Goal: Task Accomplishment & Management: Complete application form

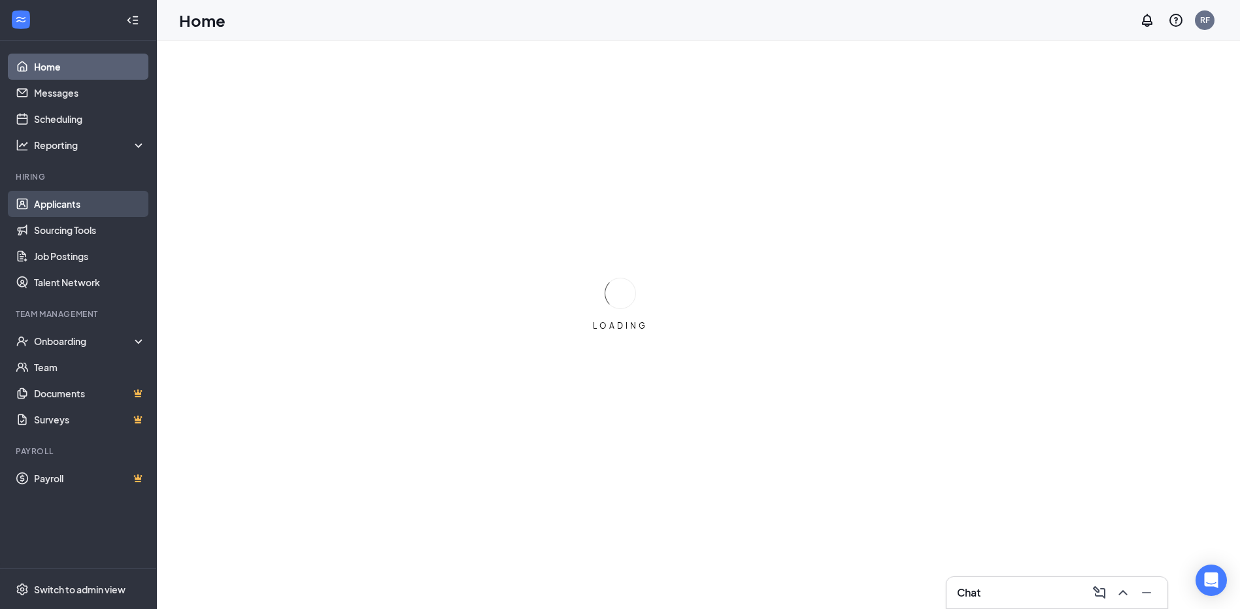
click at [46, 201] on link "Applicants" at bounding box center [90, 204] width 112 height 26
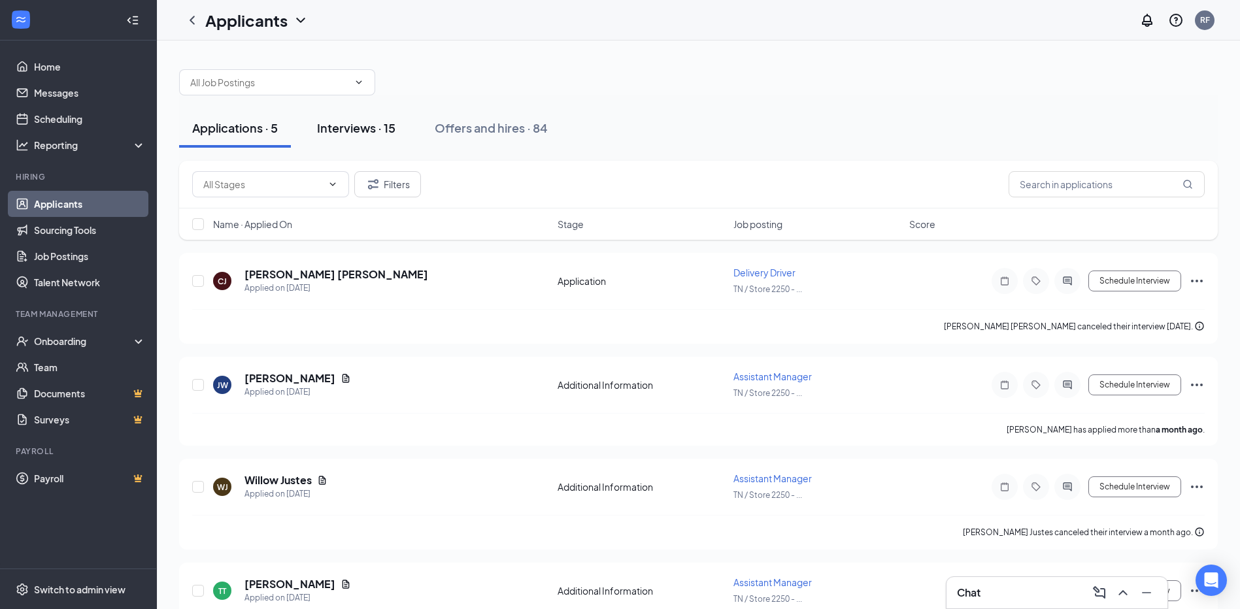
click at [371, 129] on div "Interviews · 15" at bounding box center [356, 128] width 78 height 16
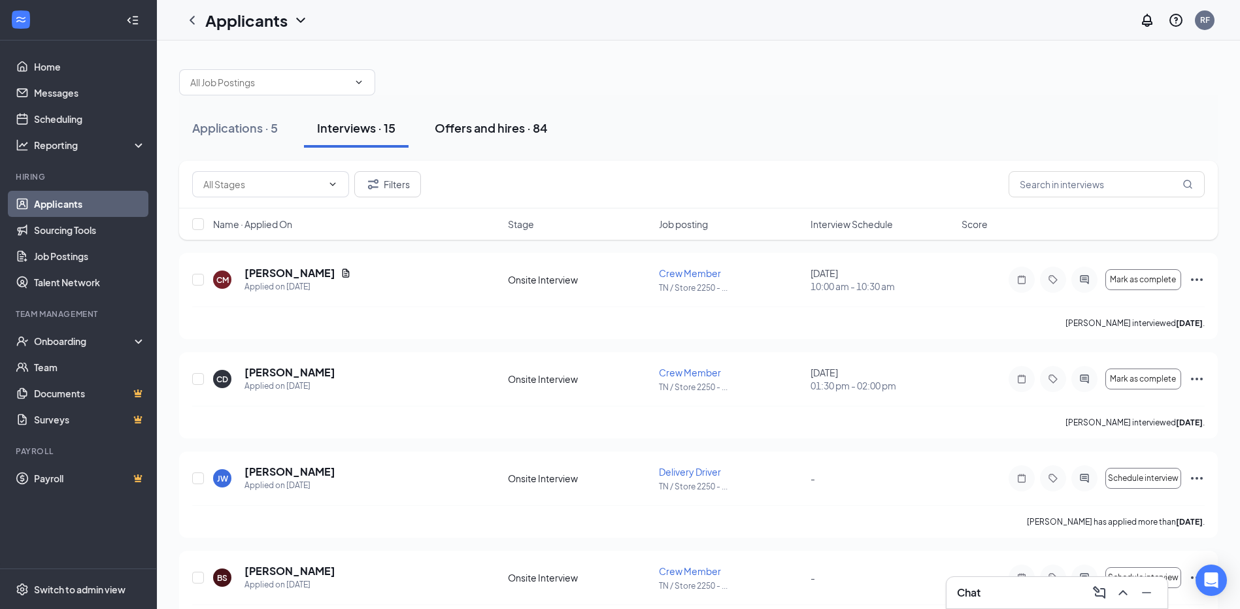
click at [492, 126] on div "Offers and hires · 84" at bounding box center [491, 128] width 113 height 16
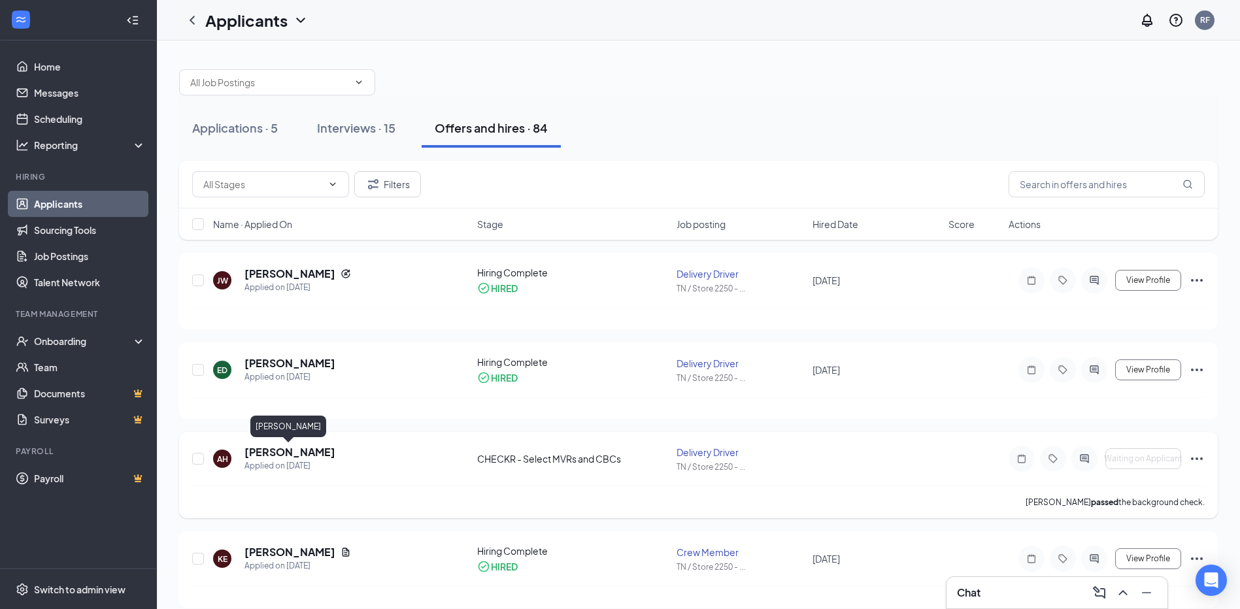
click at [277, 453] on h5 "[PERSON_NAME]" at bounding box center [289, 452] width 91 height 14
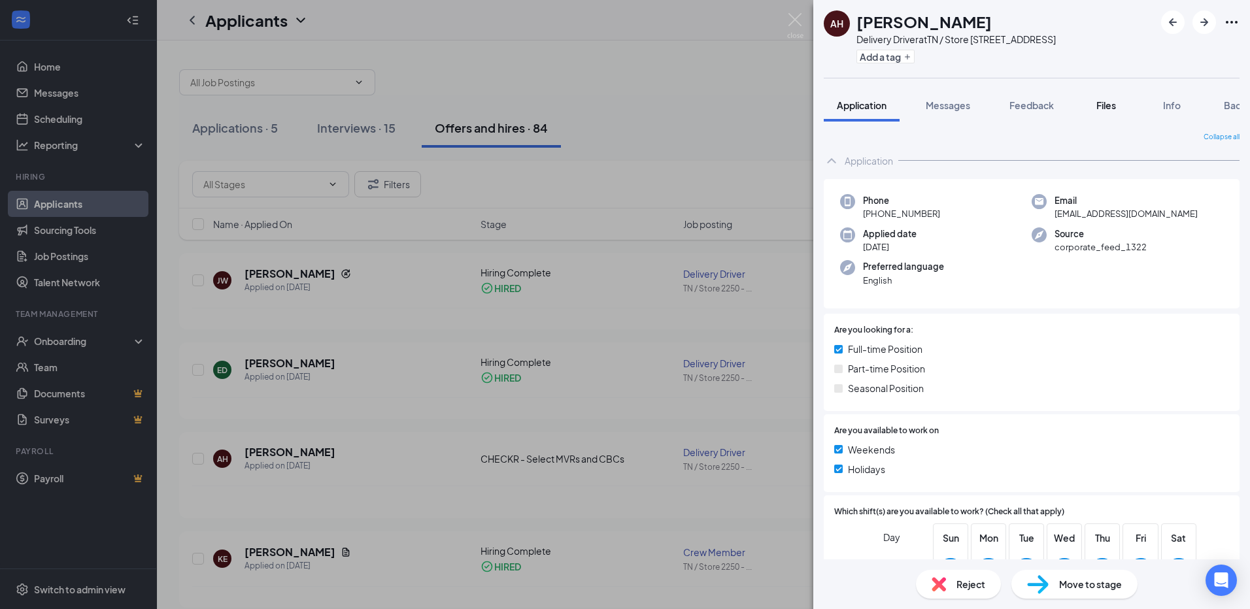
click at [1108, 107] on span "Files" at bounding box center [1106, 105] width 20 height 12
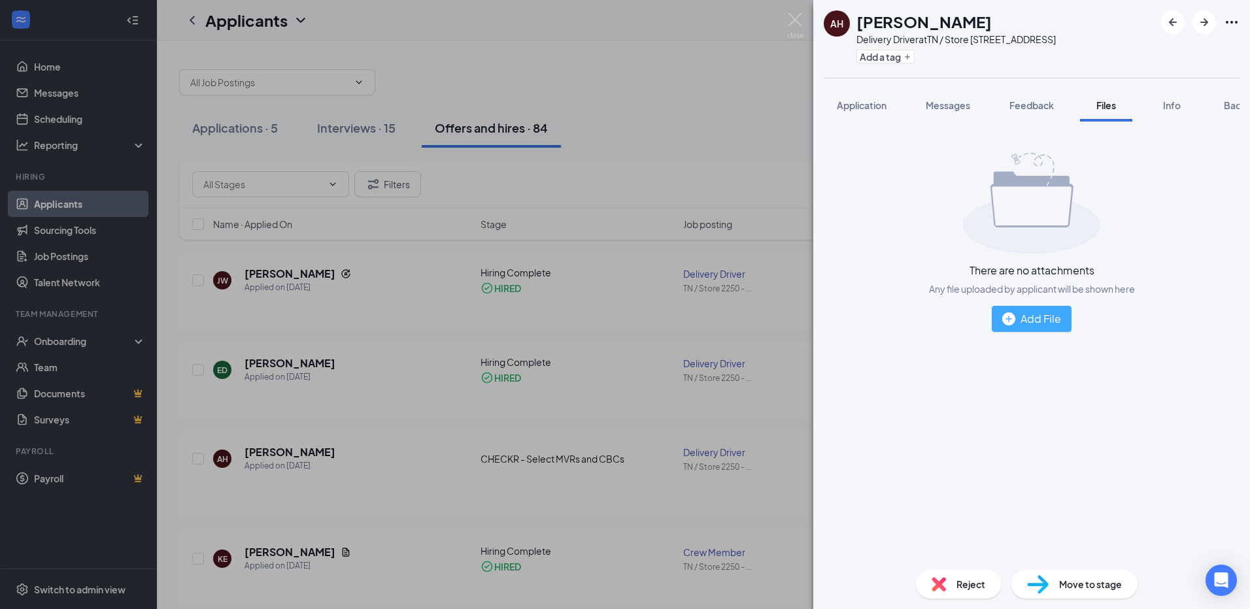
click at [1024, 321] on div "Add File" at bounding box center [1031, 318] width 59 height 16
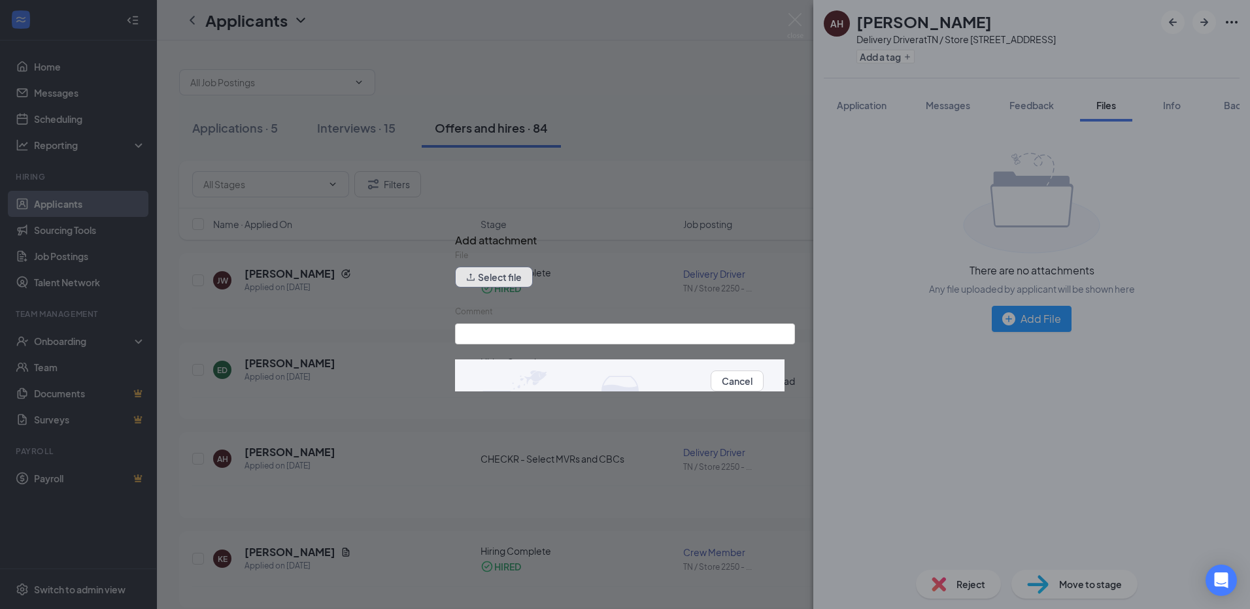
click at [489, 282] on button "Select file" at bounding box center [494, 277] width 78 height 21
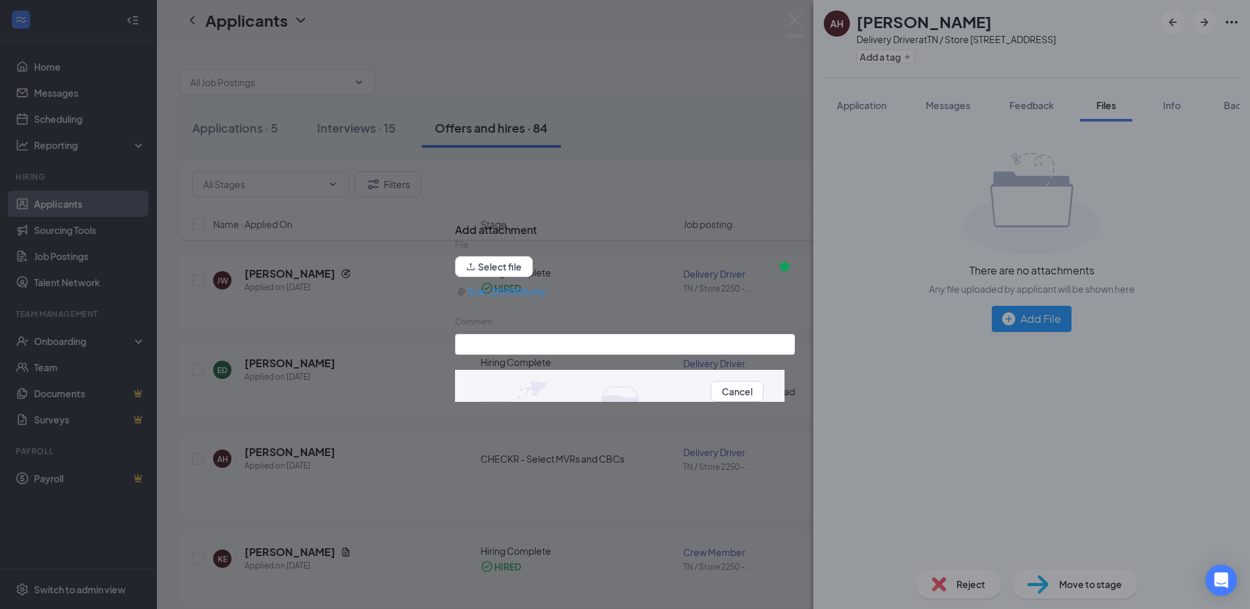
click at [763, 393] on button "Upload" at bounding box center [778, 391] width 31 height 14
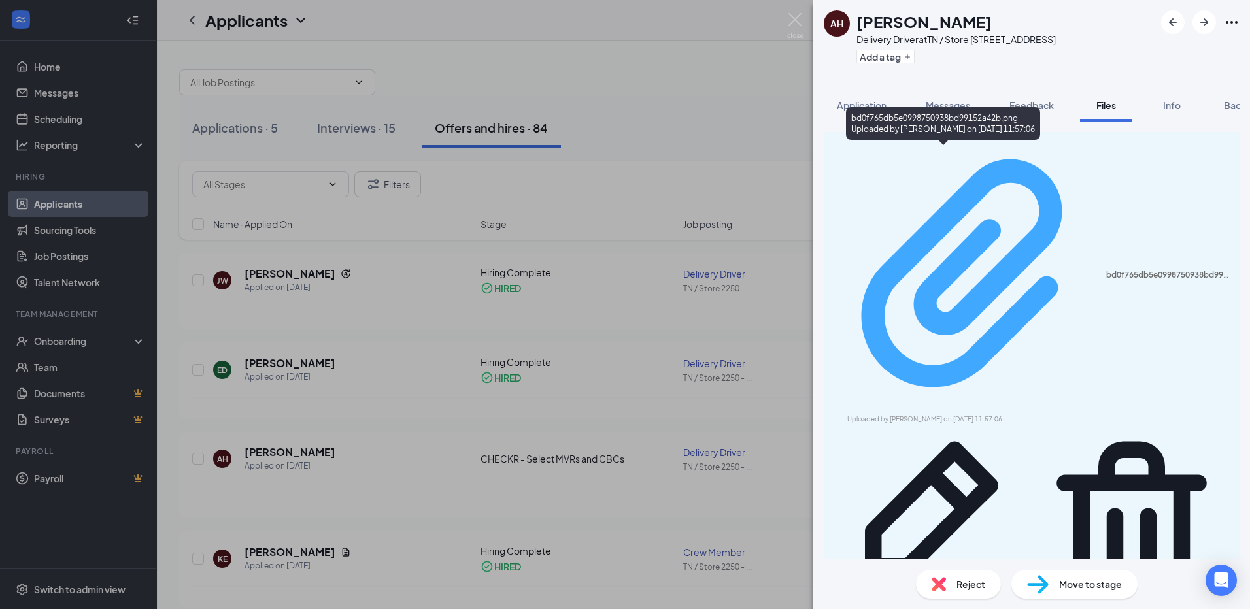
click at [1106, 270] on div "bd0f765db5e0998750938bd99152a42b.png" at bounding box center [1168, 275] width 125 height 10
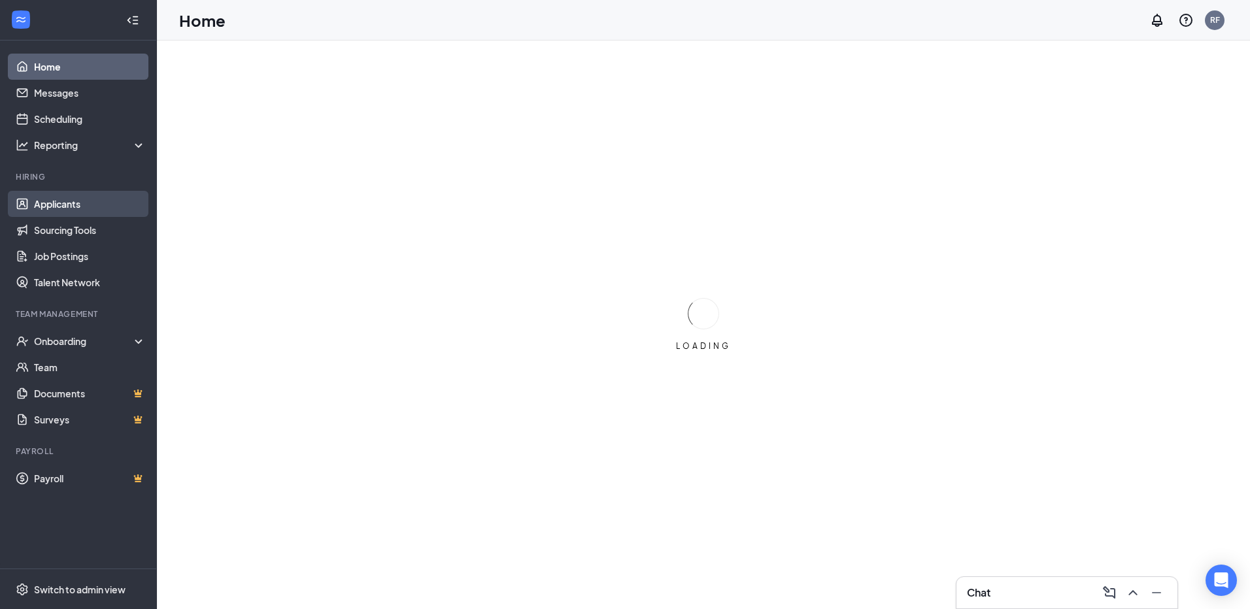
click at [59, 199] on link "Applicants" at bounding box center [90, 204] width 112 height 26
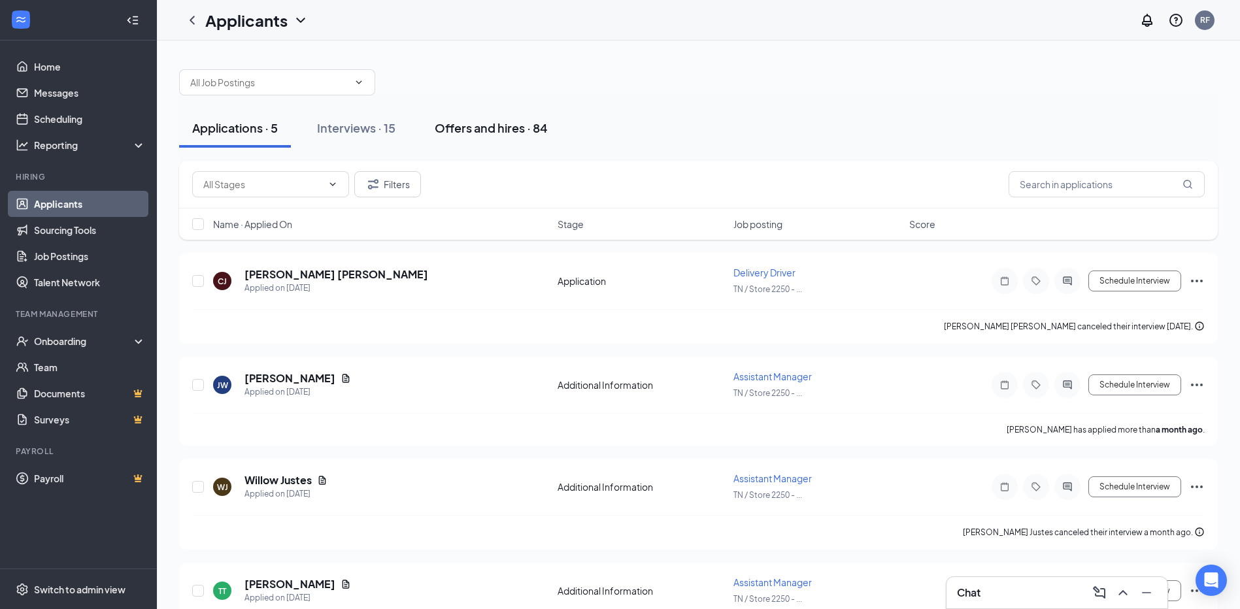
click at [468, 124] on div "Offers and hires · 84" at bounding box center [491, 128] width 113 height 16
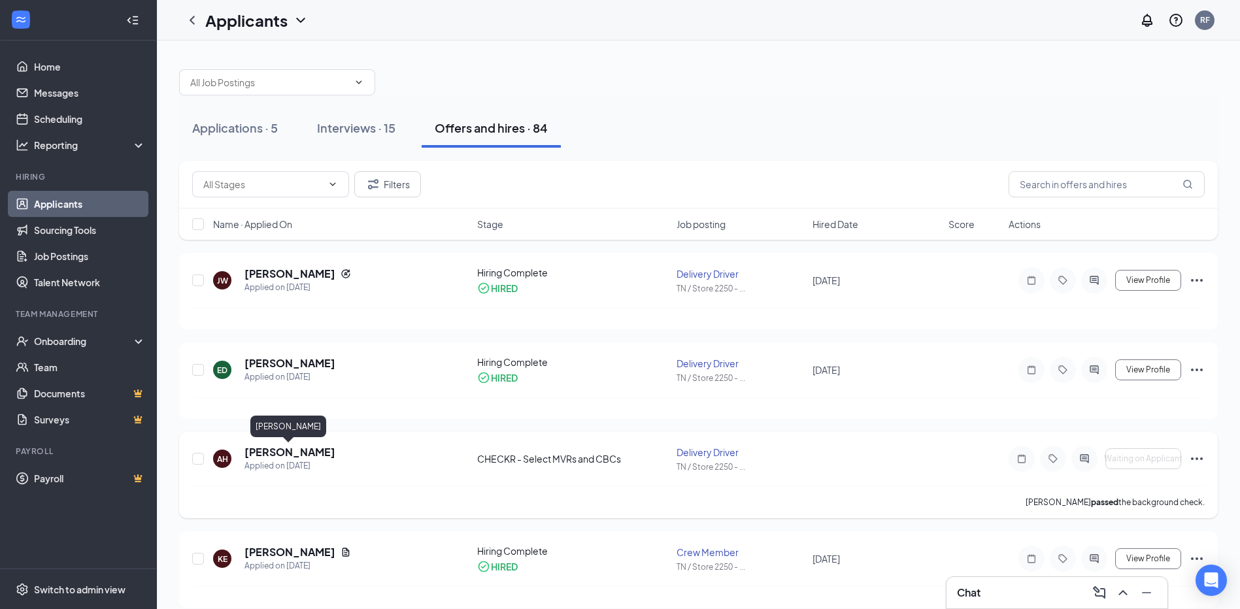
click at [262, 454] on h5 "[PERSON_NAME]" at bounding box center [289, 452] width 91 height 14
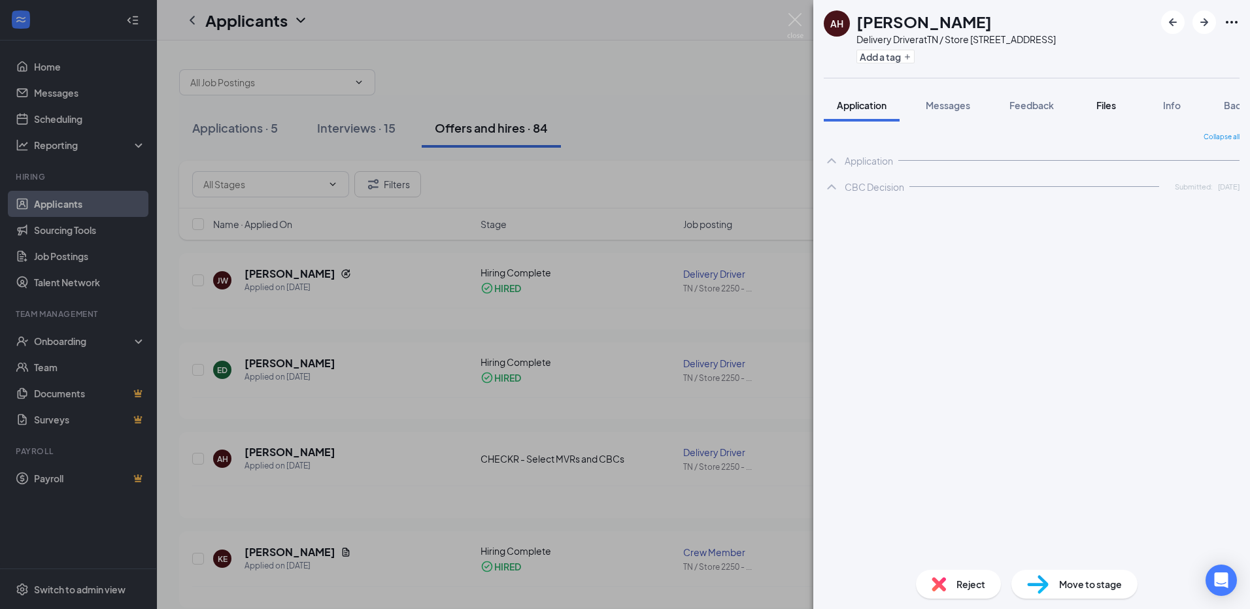
click at [1107, 107] on span "Files" at bounding box center [1106, 105] width 20 height 12
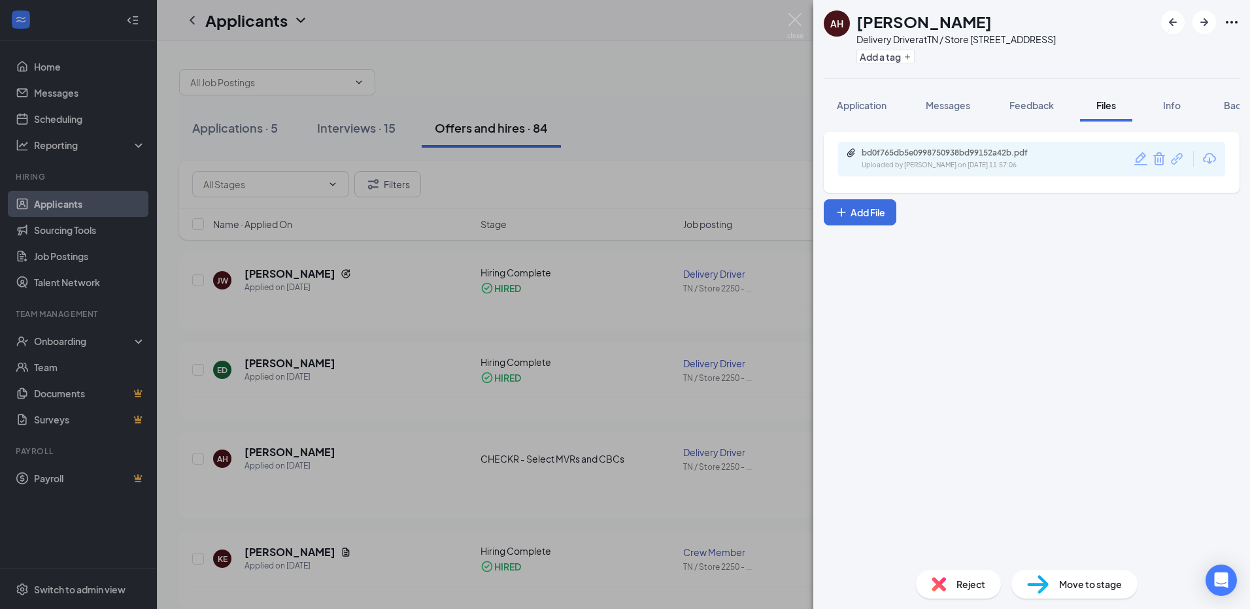
click at [1161, 159] on icon "Trash" at bounding box center [1159, 158] width 12 height 13
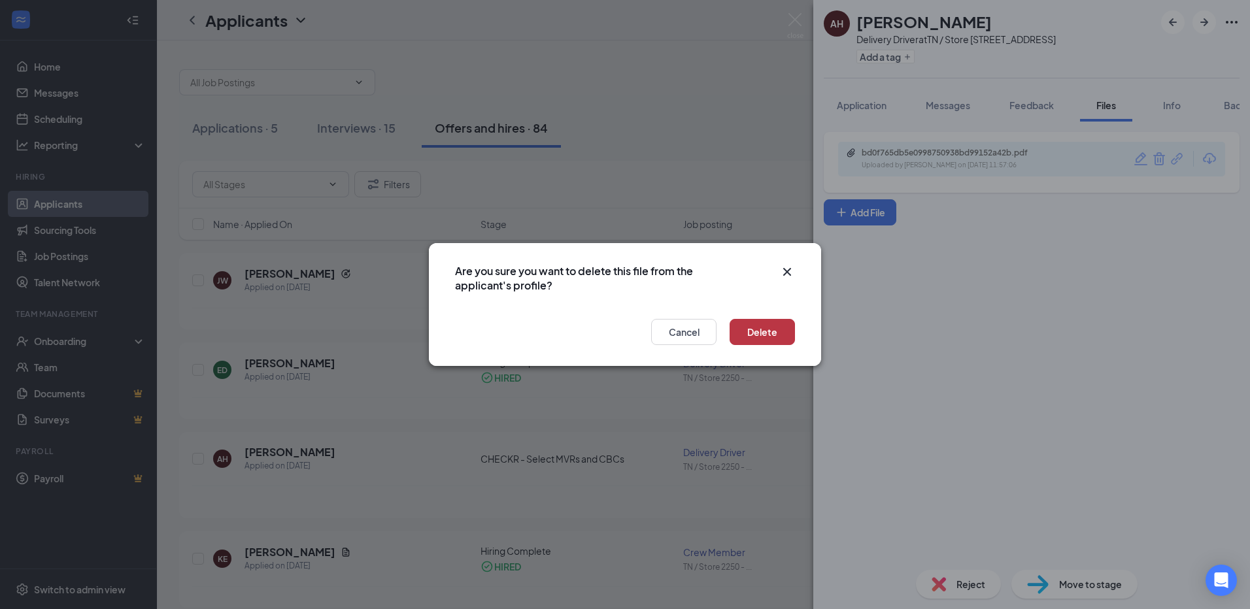
click at [769, 331] on button "Delete" at bounding box center [761, 332] width 65 height 26
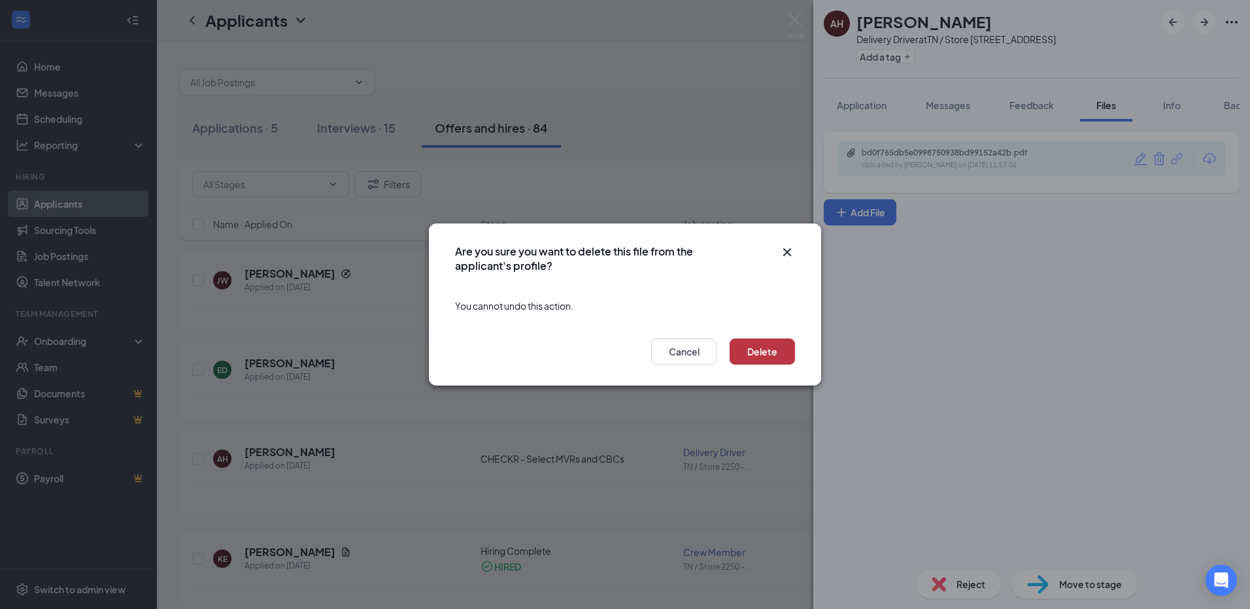
click at [760, 358] on button "Delete" at bounding box center [761, 352] width 65 height 26
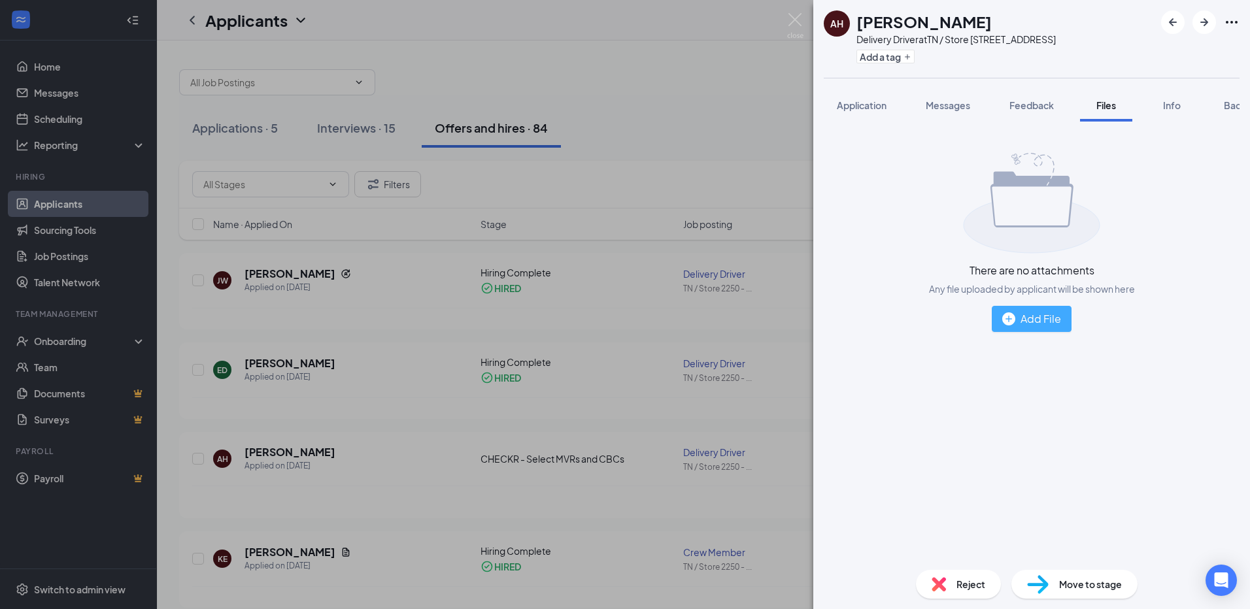
click at [1049, 312] on div "Add File" at bounding box center [1031, 318] width 59 height 16
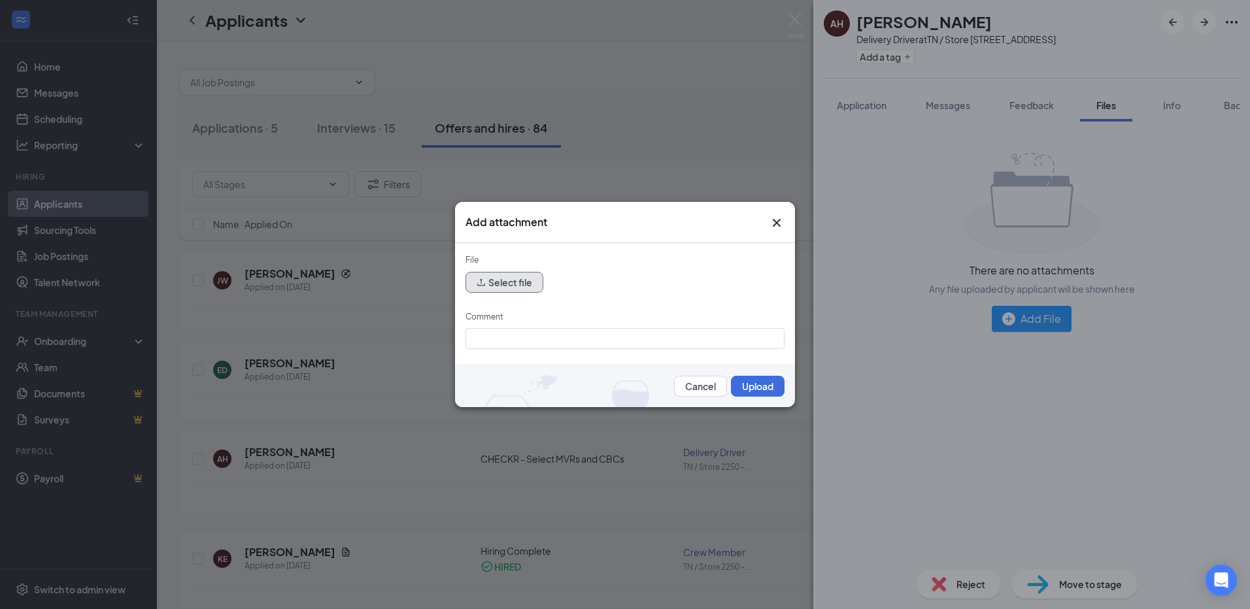
click at [521, 283] on button "Select file" at bounding box center [504, 282] width 78 height 21
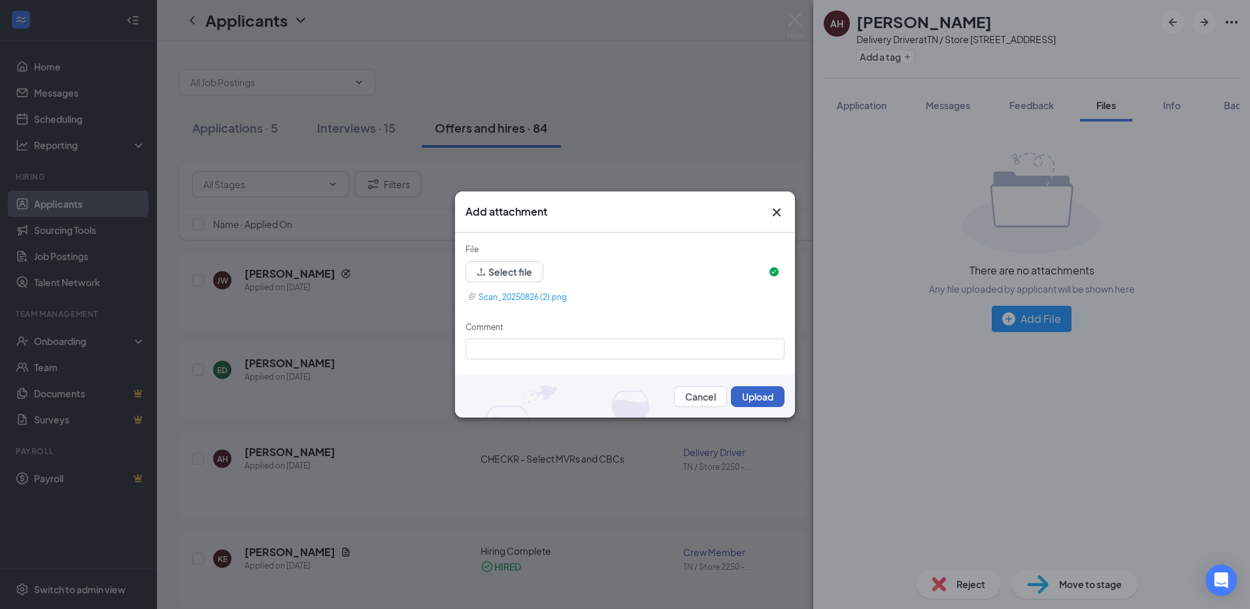
click at [755, 397] on button "Upload" at bounding box center [758, 396] width 54 height 21
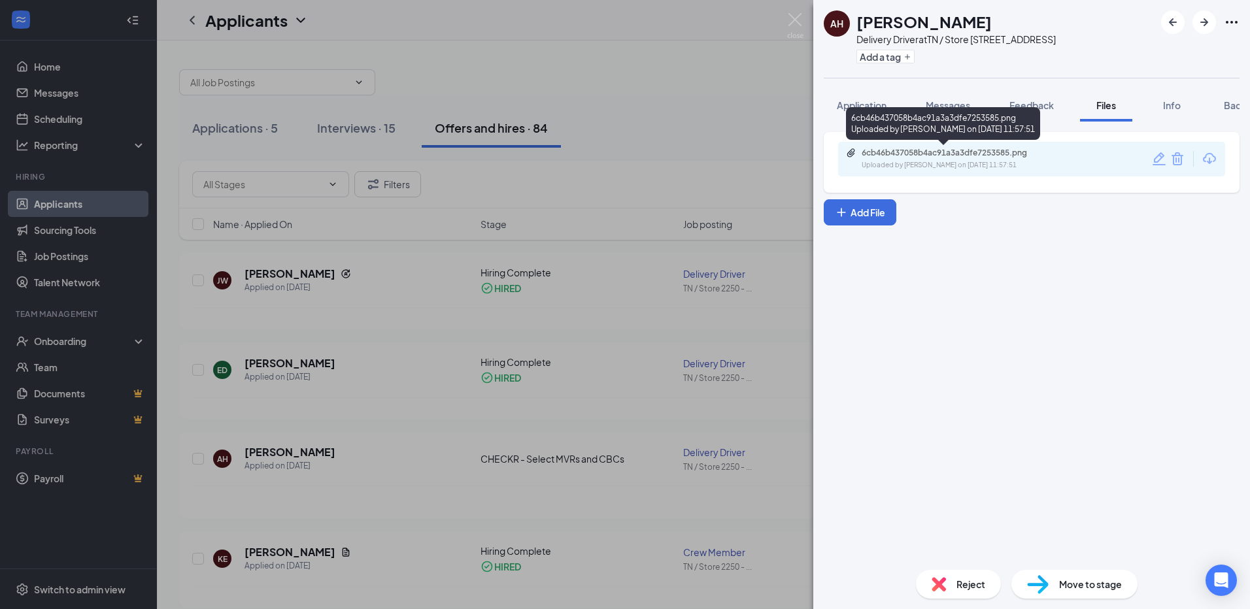
click at [989, 153] on div "6cb46b437058b4ac91a3a3dfe7253585.png" at bounding box center [952, 153] width 183 height 10
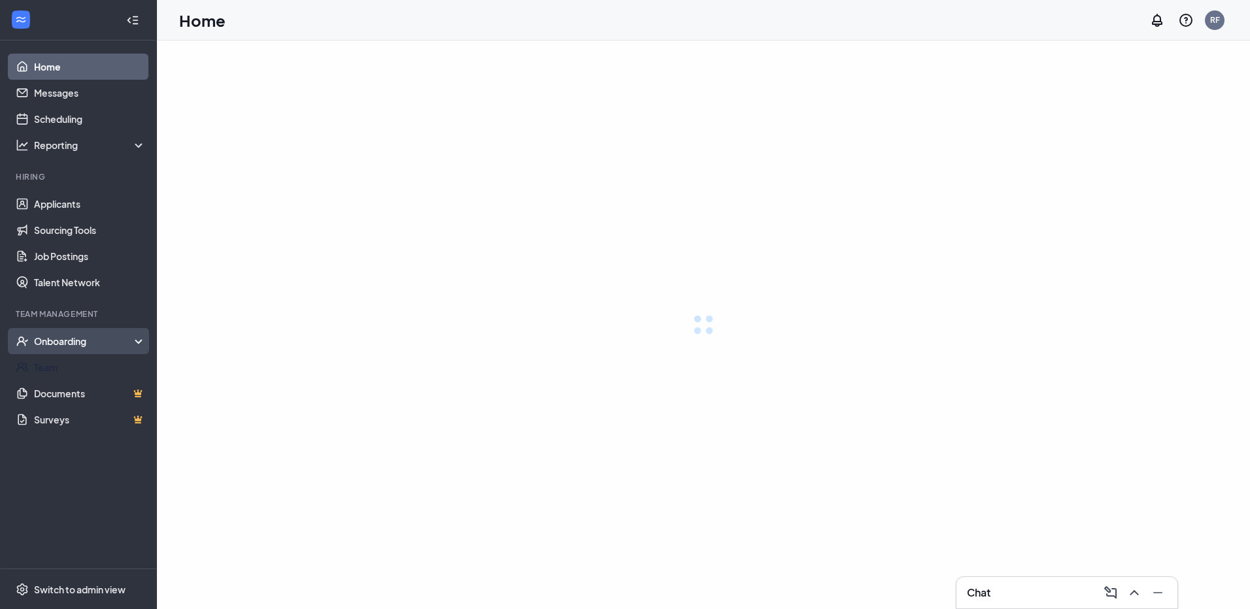
click at [71, 340] on div "Onboarding" at bounding box center [90, 341] width 112 height 13
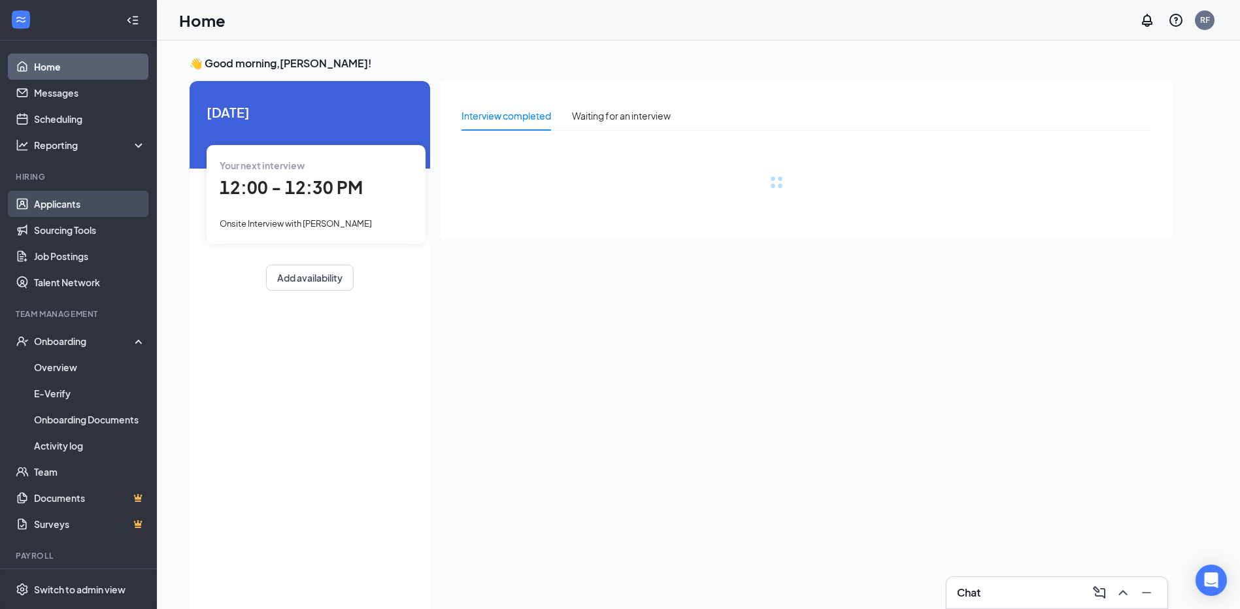
click at [67, 201] on link "Applicants" at bounding box center [90, 204] width 112 height 26
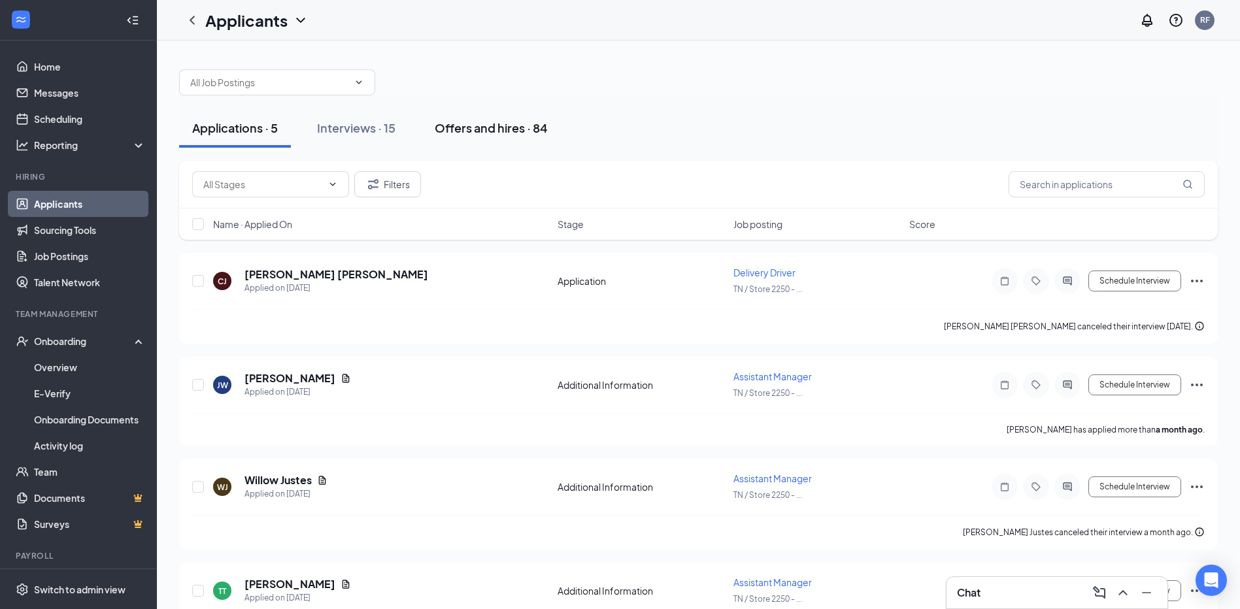
click at [483, 124] on div "Offers and hires · 84" at bounding box center [491, 128] width 113 height 16
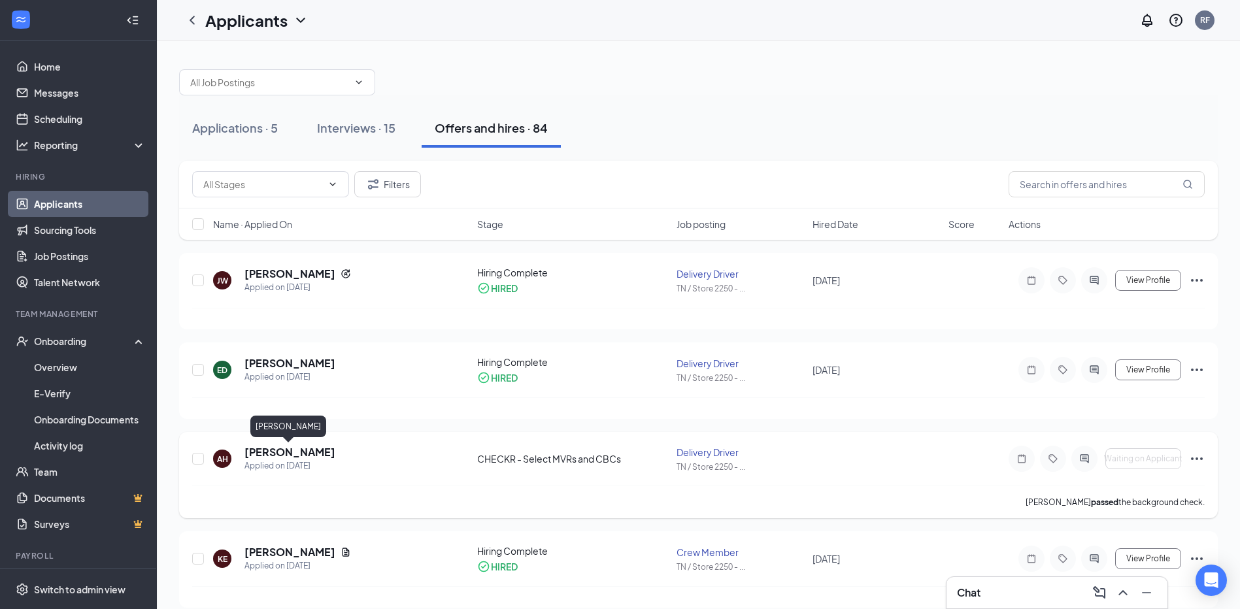
click at [274, 451] on h5 "[PERSON_NAME]" at bounding box center [289, 452] width 91 height 14
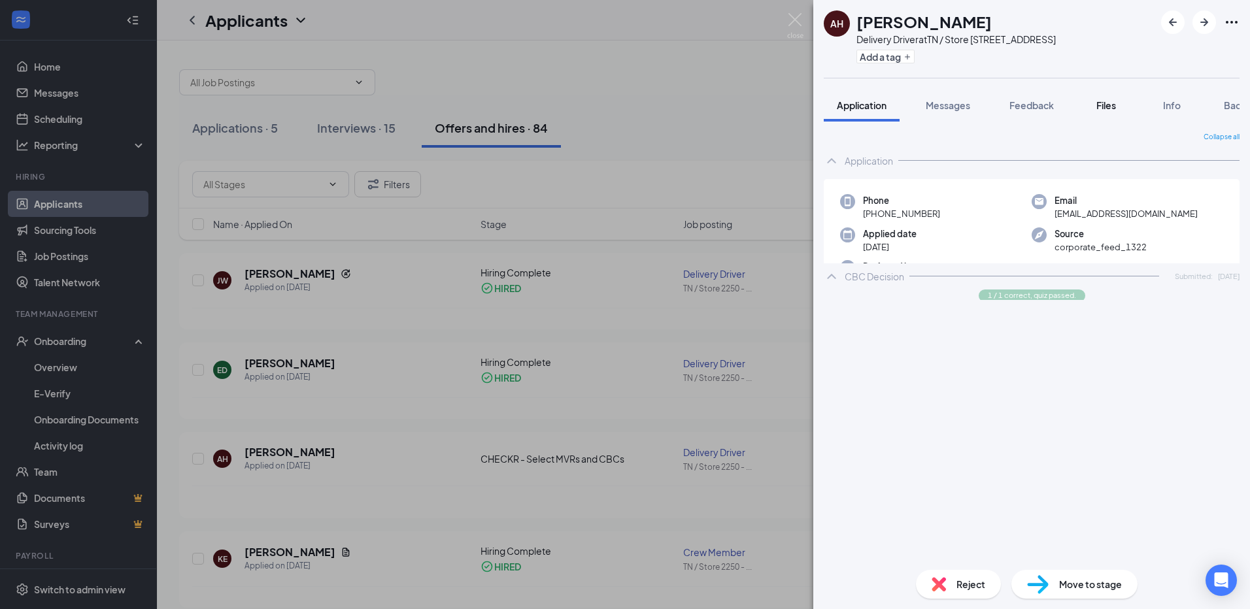
click at [1105, 105] on span "Files" at bounding box center [1106, 105] width 20 height 12
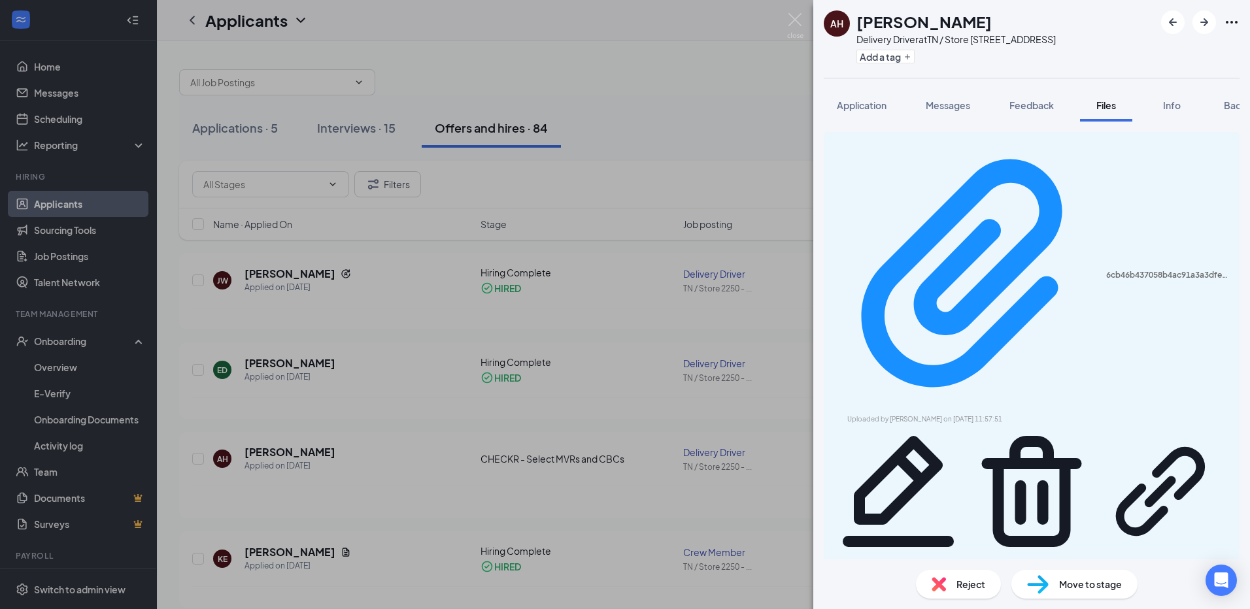
click at [1082, 436] on icon "Trash" at bounding box center [1032, 491] width 100 height 111
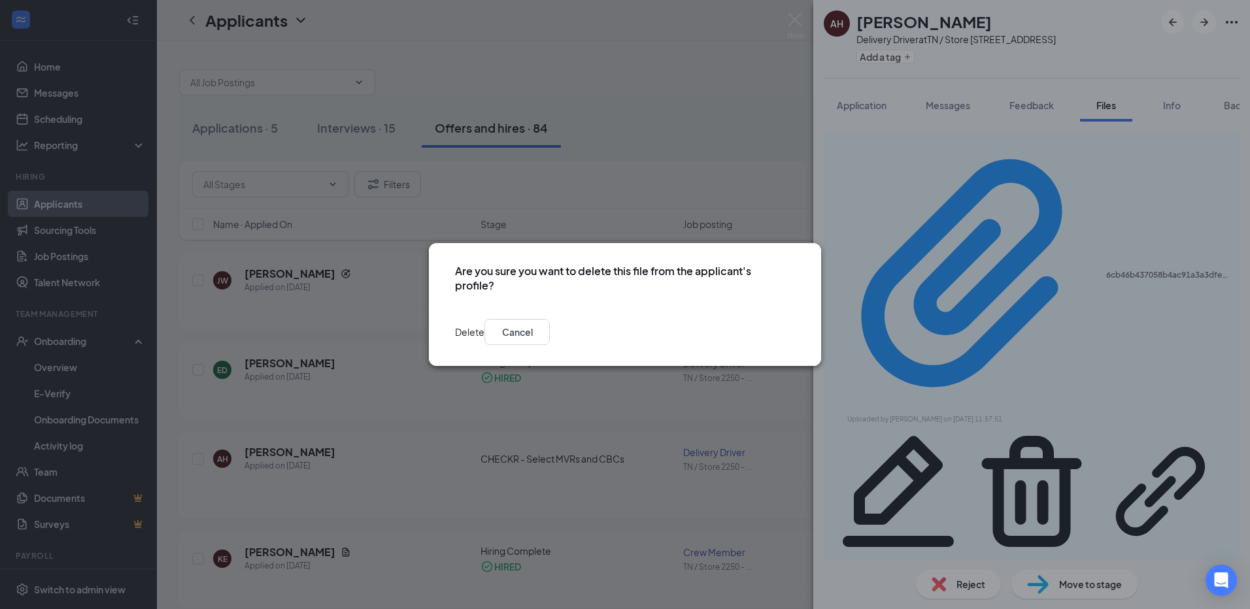
click at [484, 335] on button "Delete" at bounding box center [469, 332] width 29 height 26
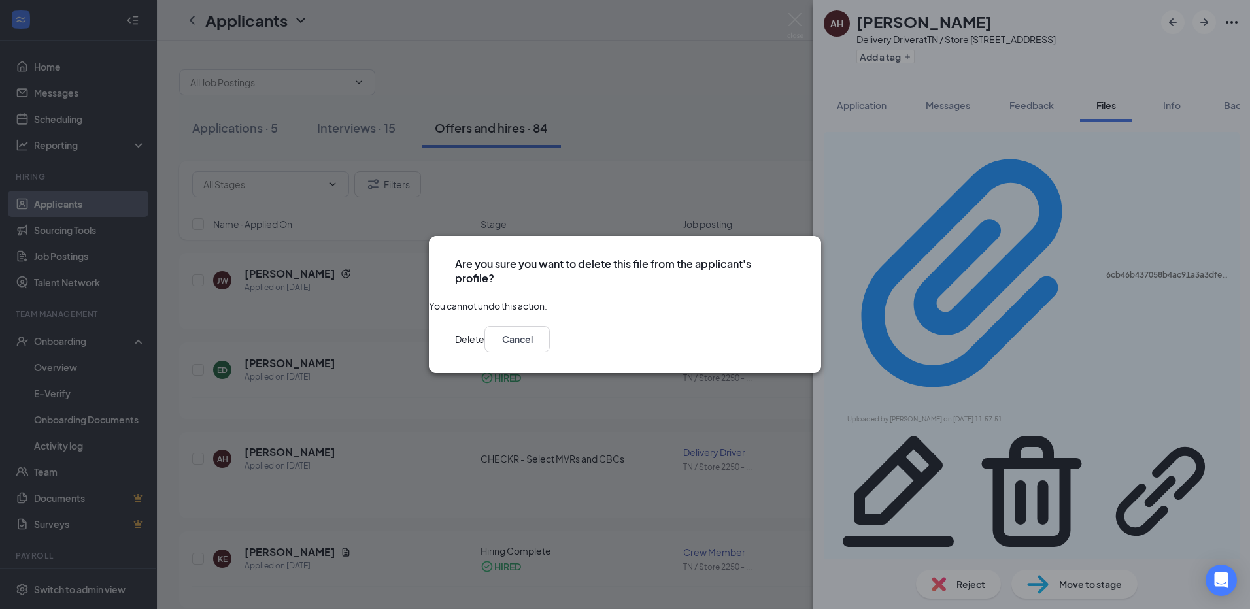
click at [484, 348] on button "Delete" at bounding box center [469, 339] width 29 height 26
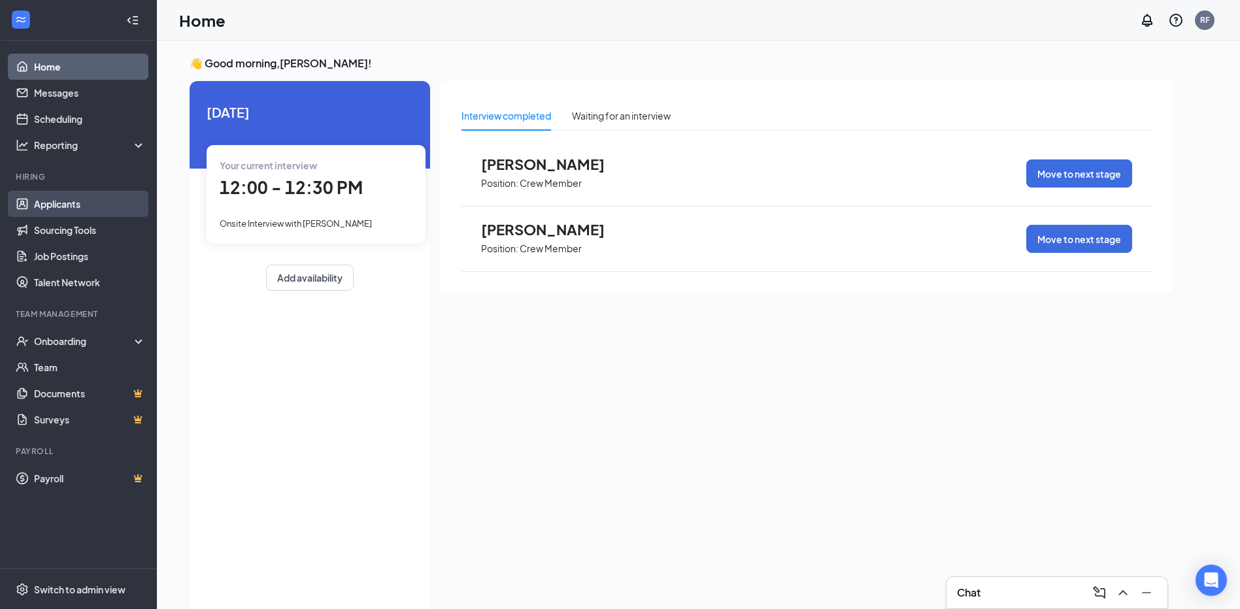
click at [69, 204] on link "Applicants" at bounding box center [90, 204] width 112 height 26
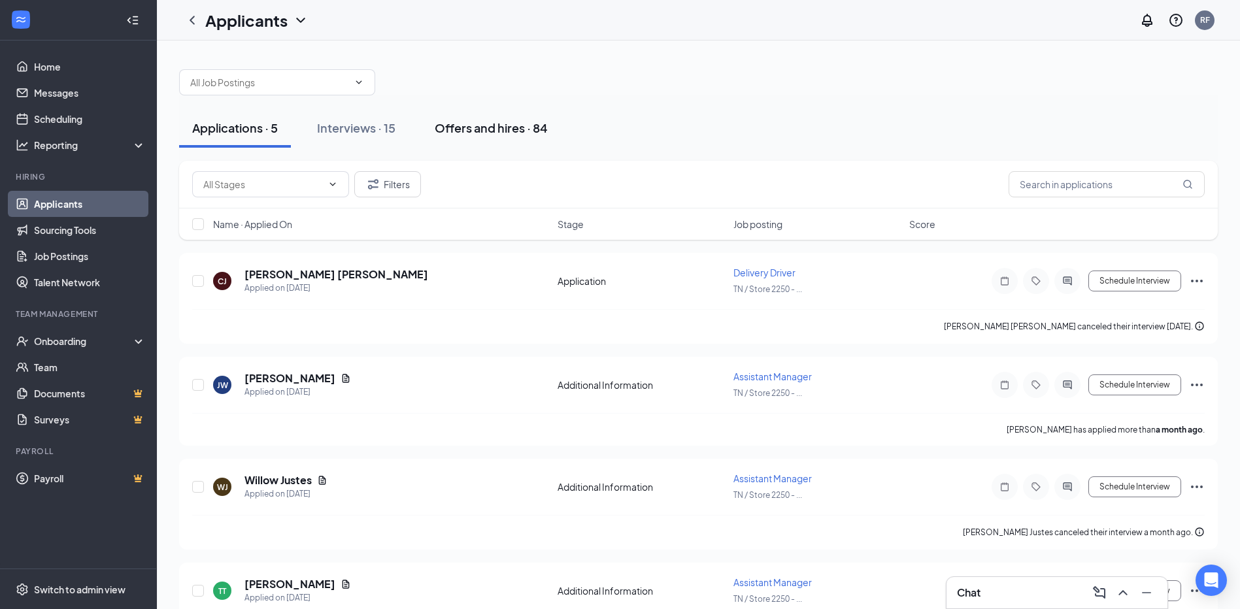
click at [484, 127] on div "Offers and hires · 84" at bounding box center [491, 128] width 113 height 16
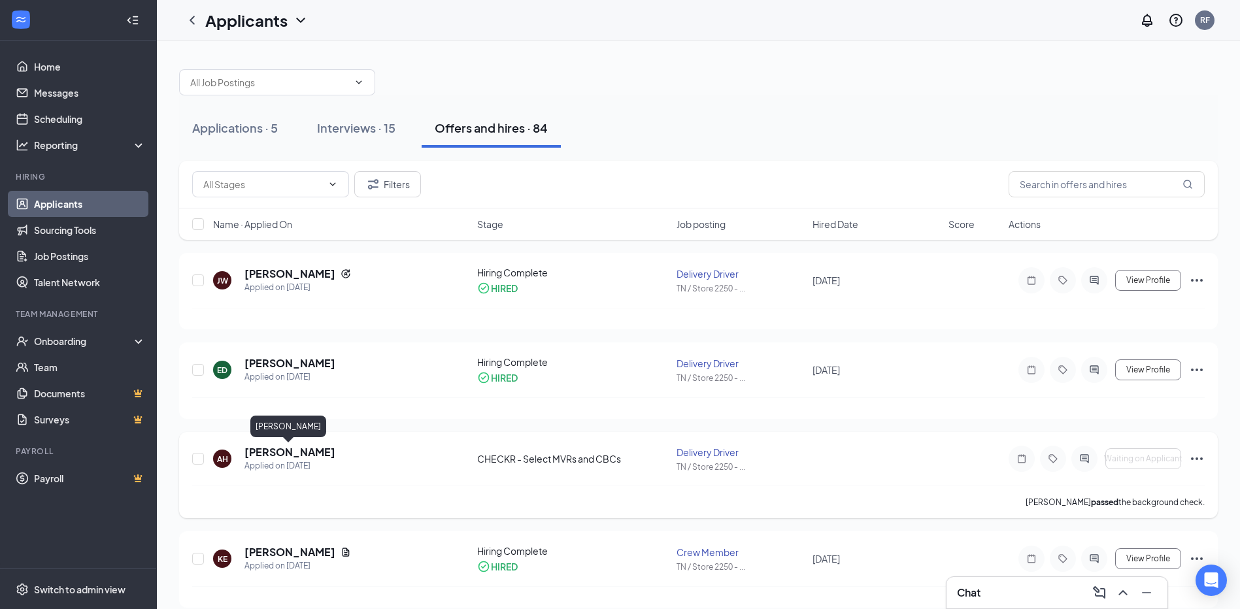
click at [275, 450] on h5 "[PERSON_NAME]" at bounding box center [289, 452] width 91 height 14
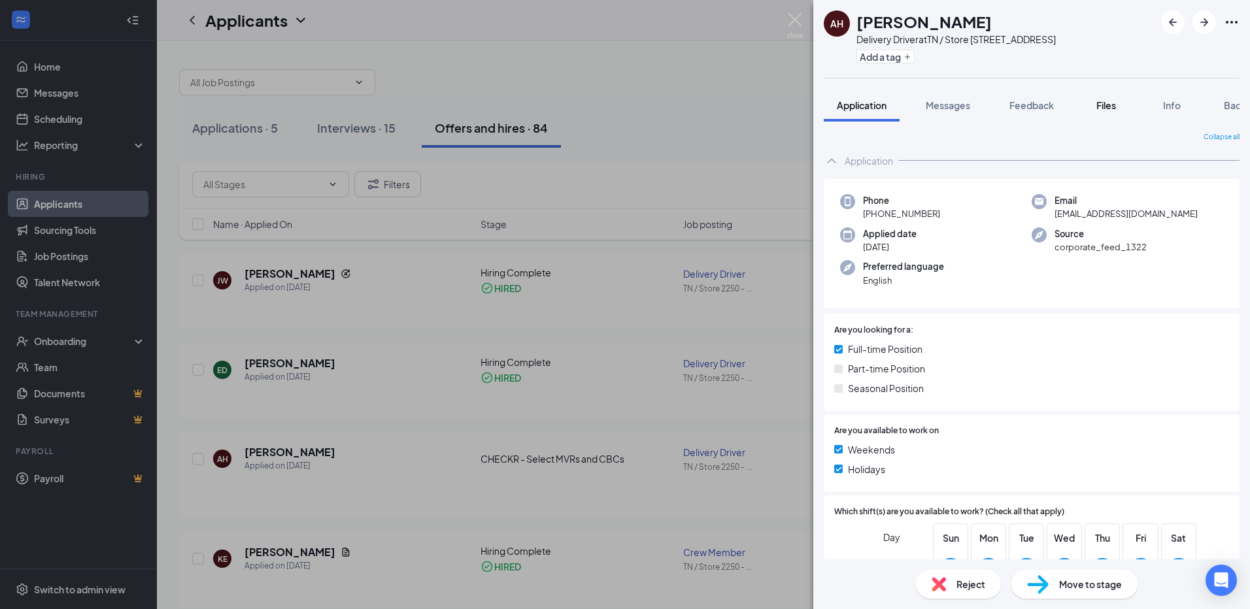
click at [1114, 106] on span "Files" at bounding box center [1106, 105] width 20 height 12
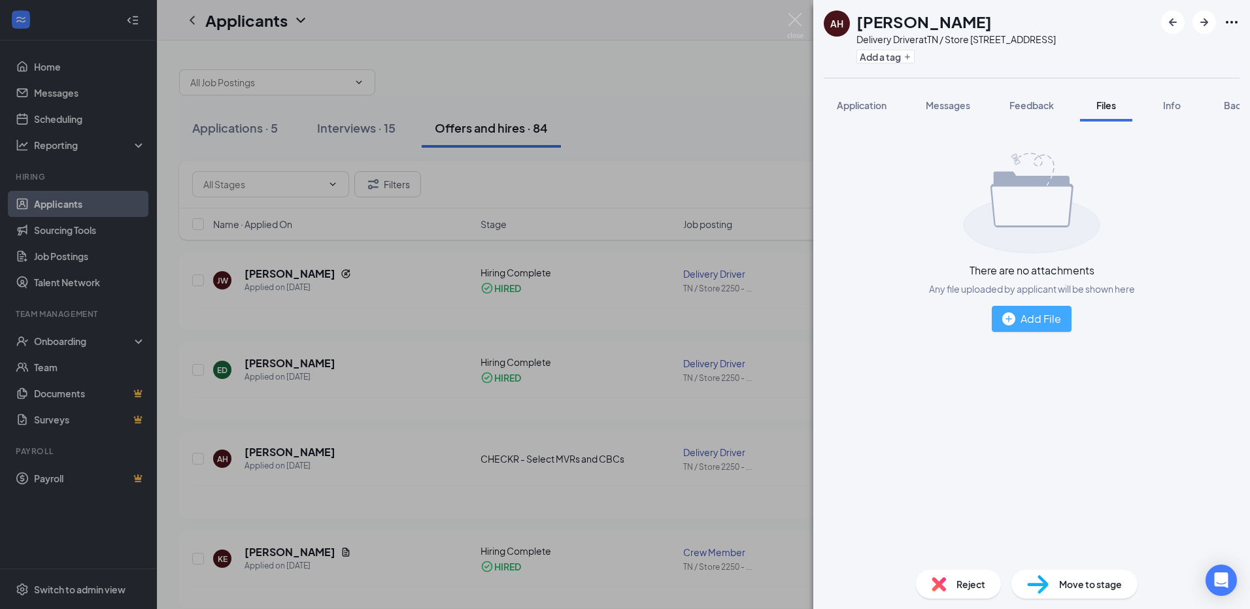
click at [1035, 318] on div "Add File" at bounding box center [1031, 318] width 59 height 16
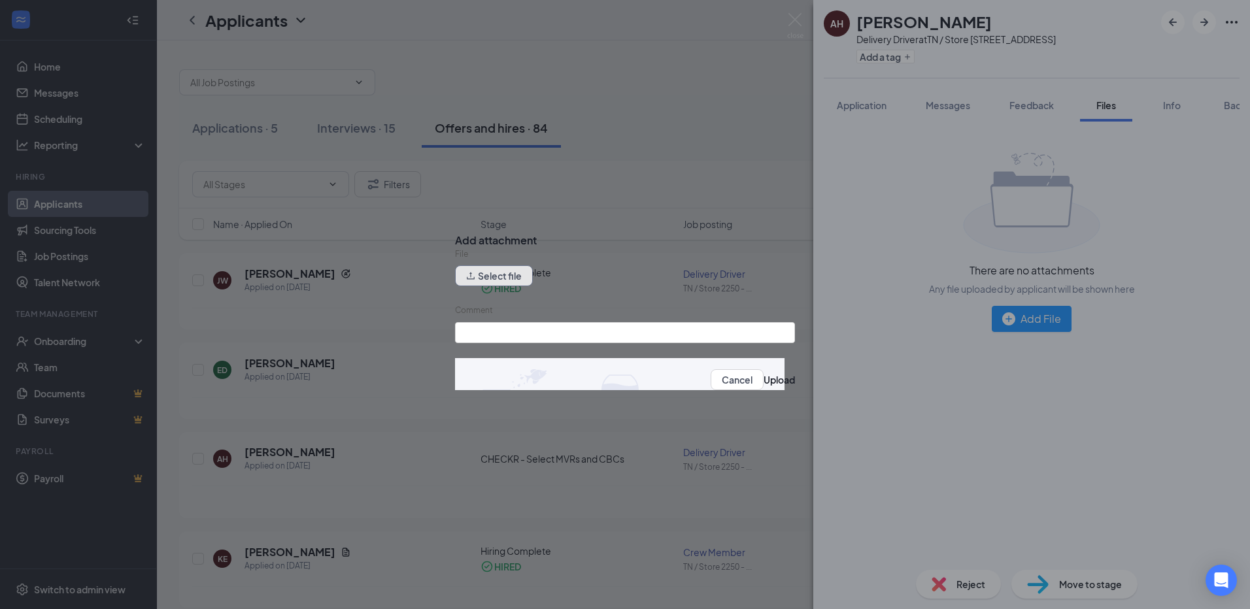
click at [503, 278] on button "Select file" at bounding box center [494, 275] width 78 height 21
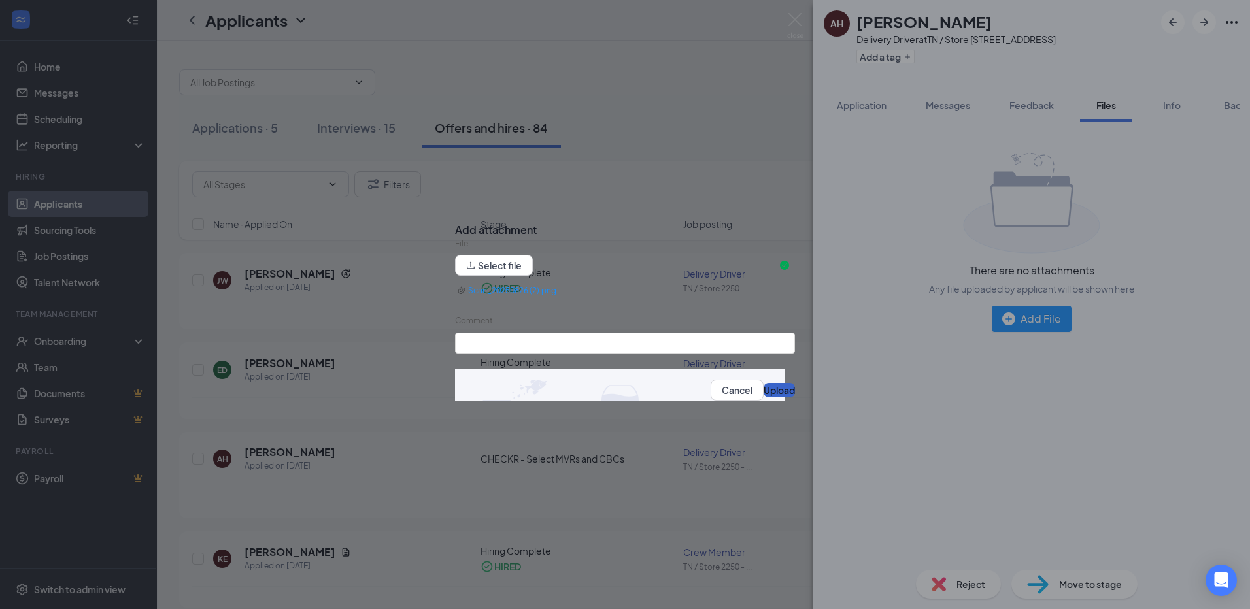
click at [763, 396] on button "Upload" at bounding box center [778, 390] width 31 height 14
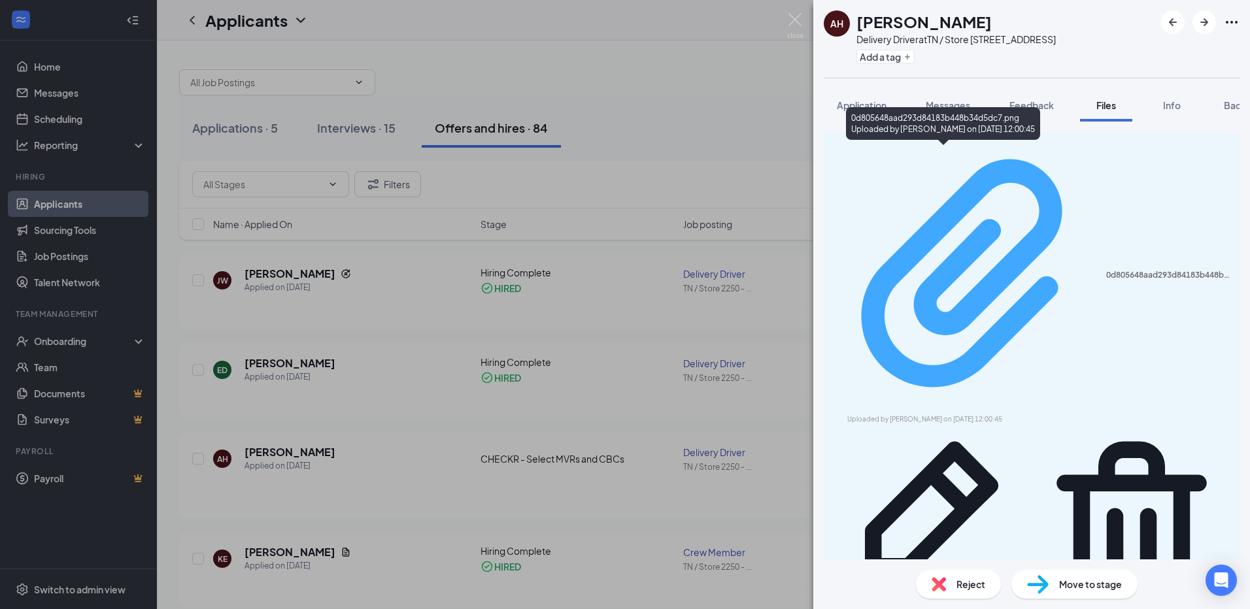
click at [956, 414] on div "Uploaded by Robert Fisher on Aug 26, 2025 at 12:00:45" at bounding box center [945, 419] width 196 height 10
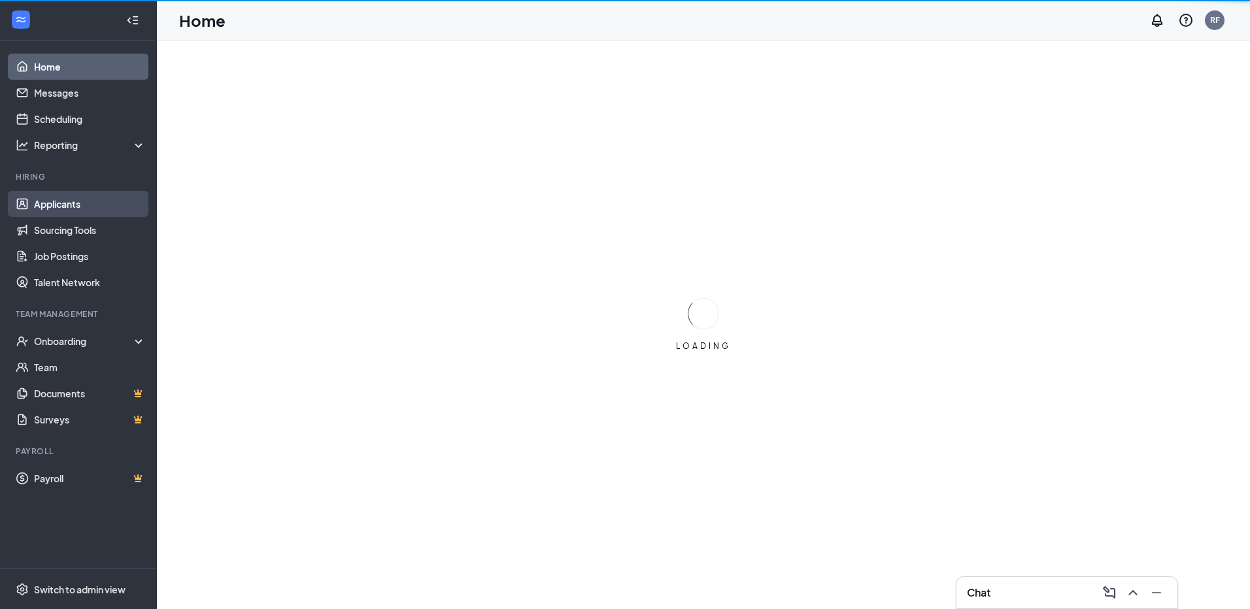
click at [65, 207] on link "Applicants" at bounding box center [90, 204] width 112 height 26
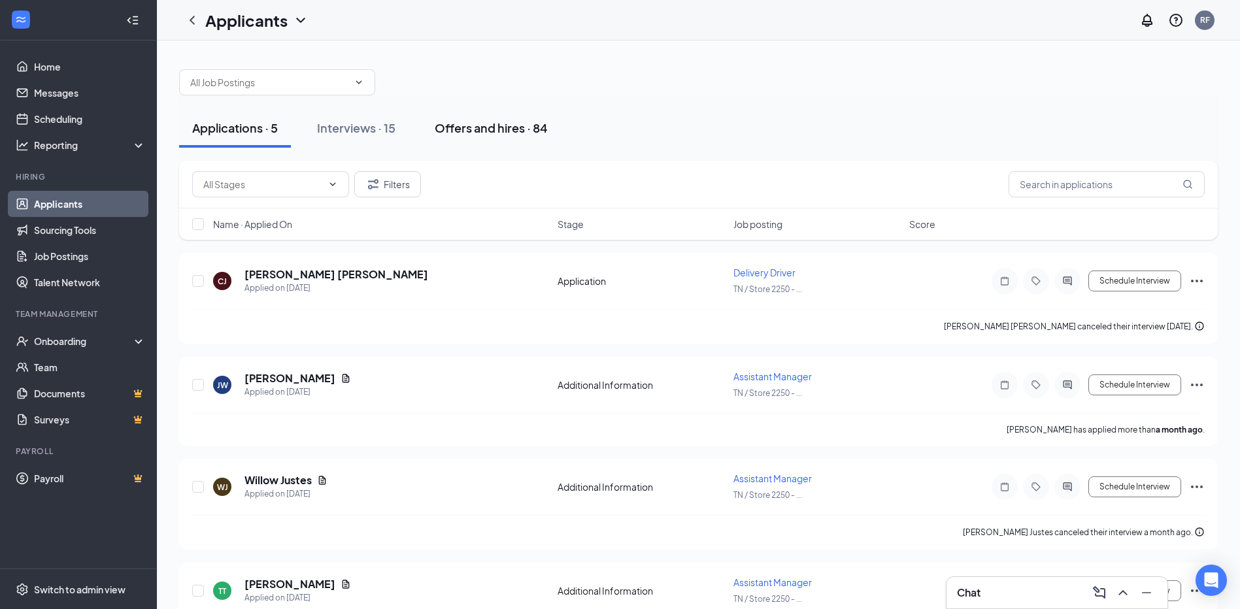
click at [497, 131] on div "Offers and hires · 84" at bounding box center [491, 128] width 113 height 16
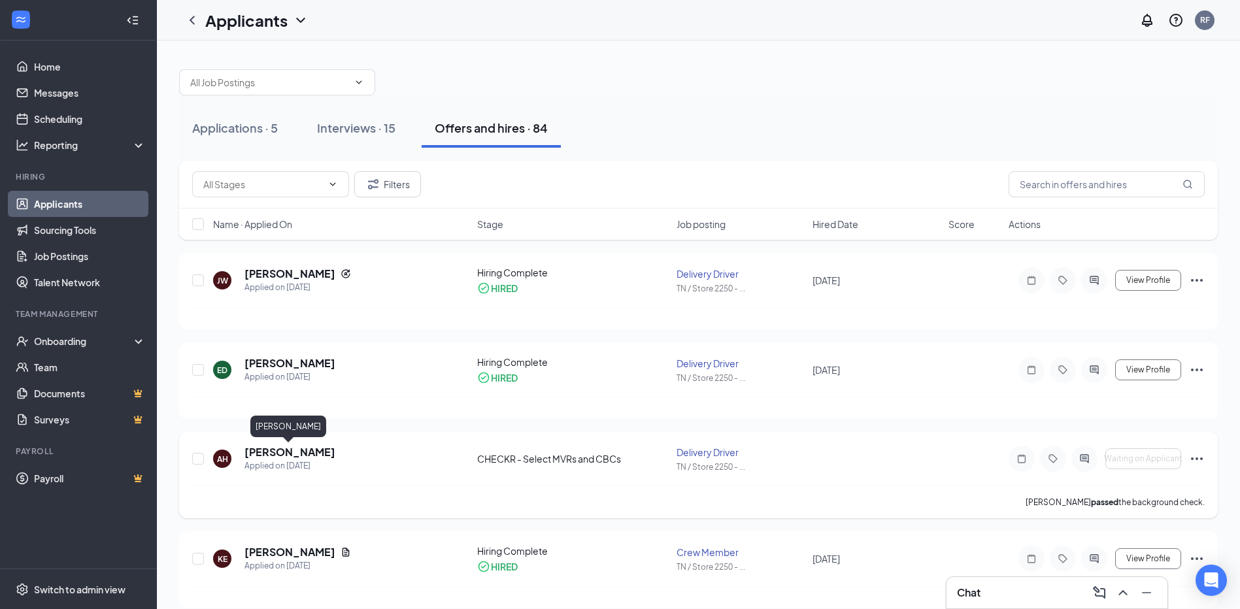
click at [292, 455] on h5 "[PERSON_NAME]" at bounding box center [289, 452] width 91 height 14
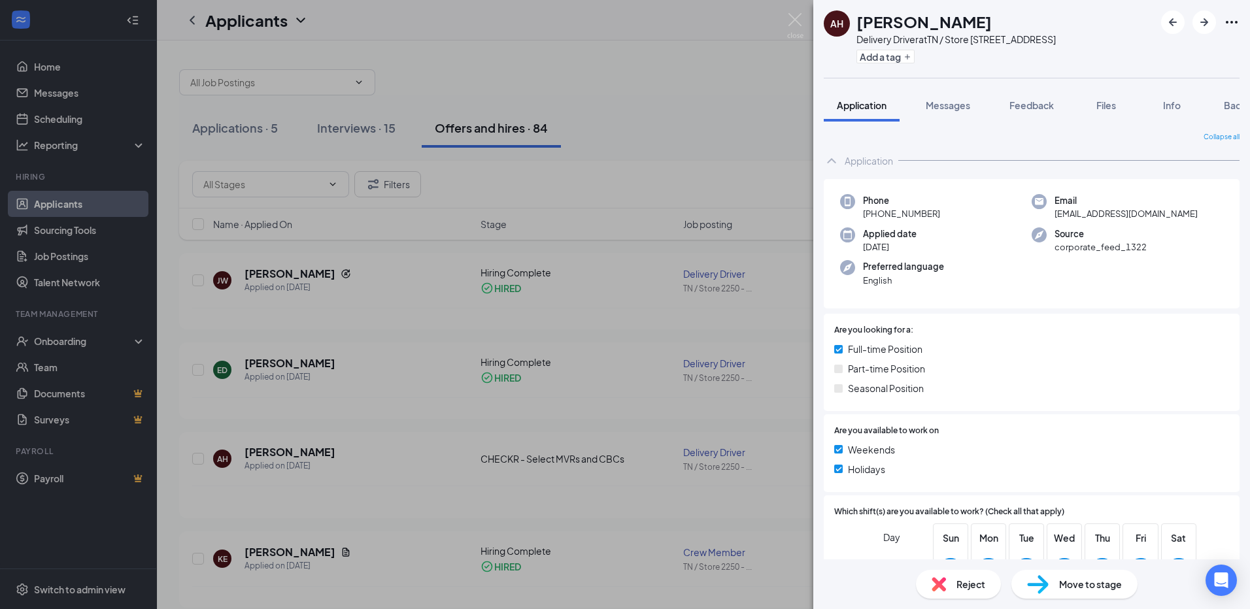
click at [1063, 589] on span "Move to stage" at bounding box center [1090, 584] width 63 height 14
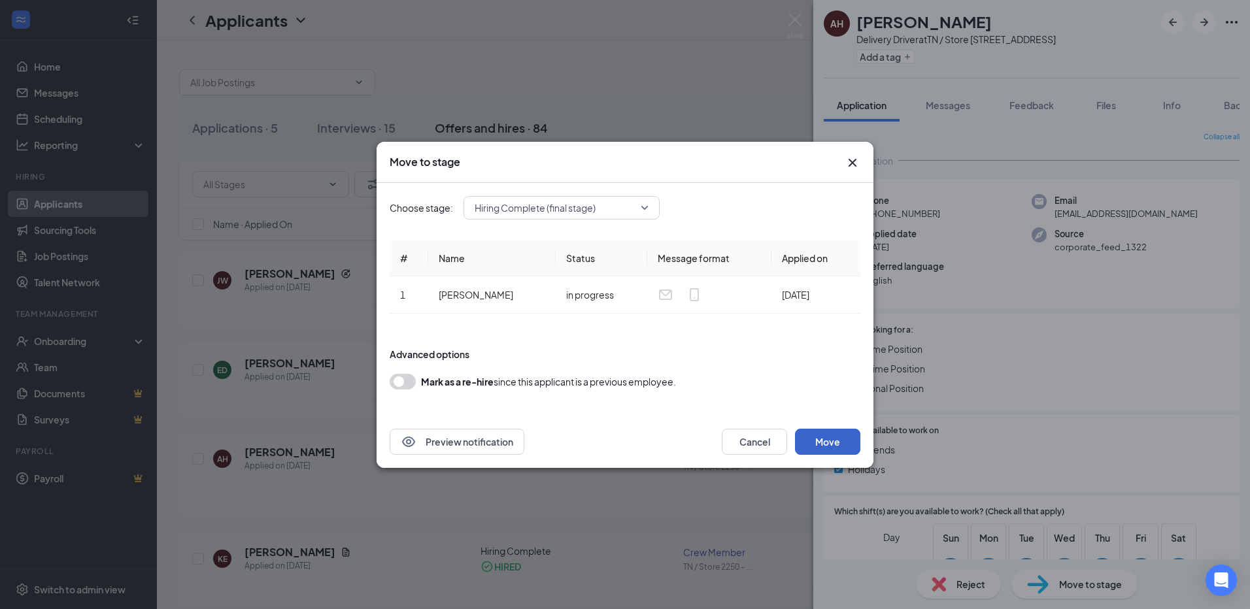
click at [824, 439] on button "Move" at bounding box center [827, 442] width 65 height 26
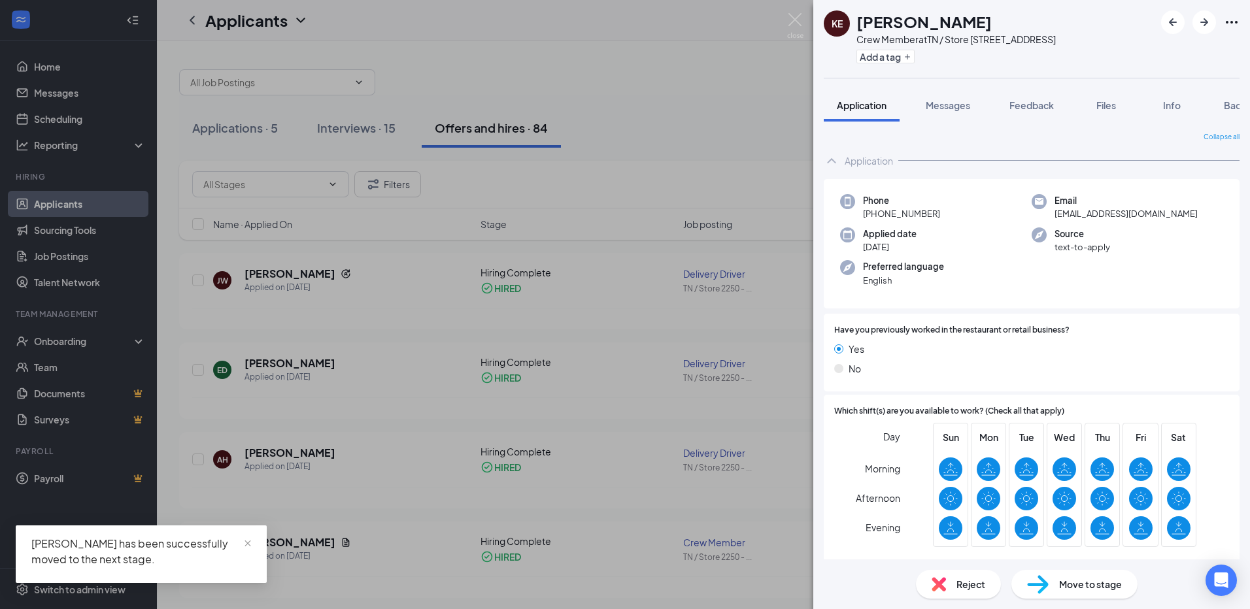
click at [37, 337] on div "KE [PERSON_NAME] Crew Member at [GEOGRAPHIC_DATA] / Store [STREET_ADDRESS] Add …" at bounding box center [625, 304] width 1250 height 609
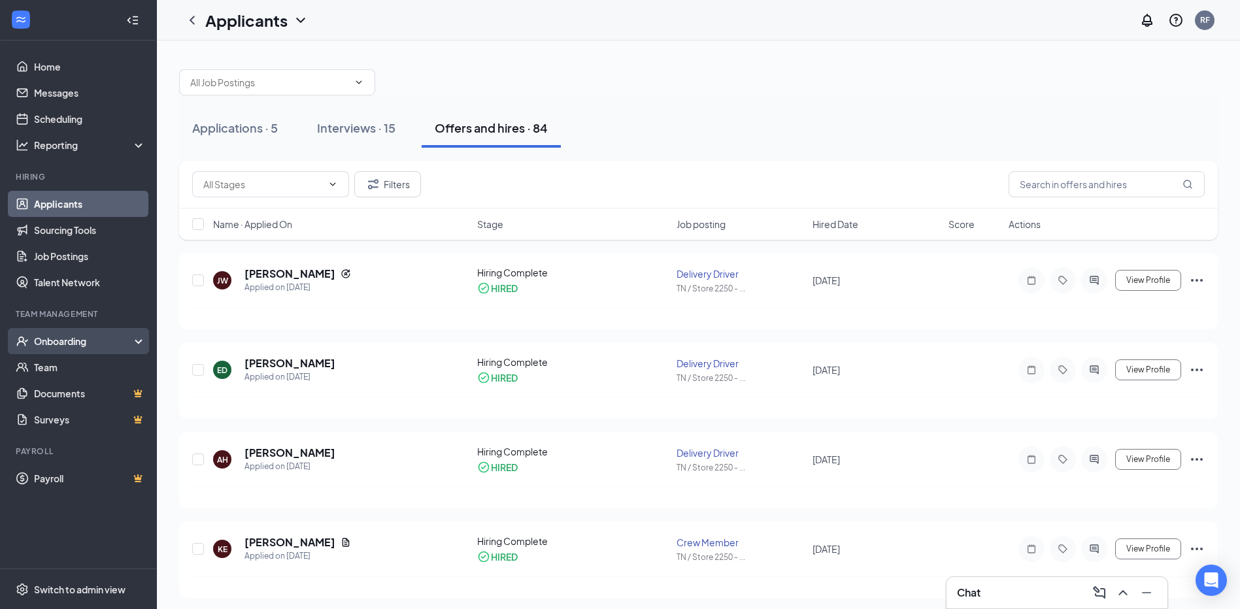
click at [53, 335] on div "Onboarding" at bounding box center [84, 341] width 101 height 13
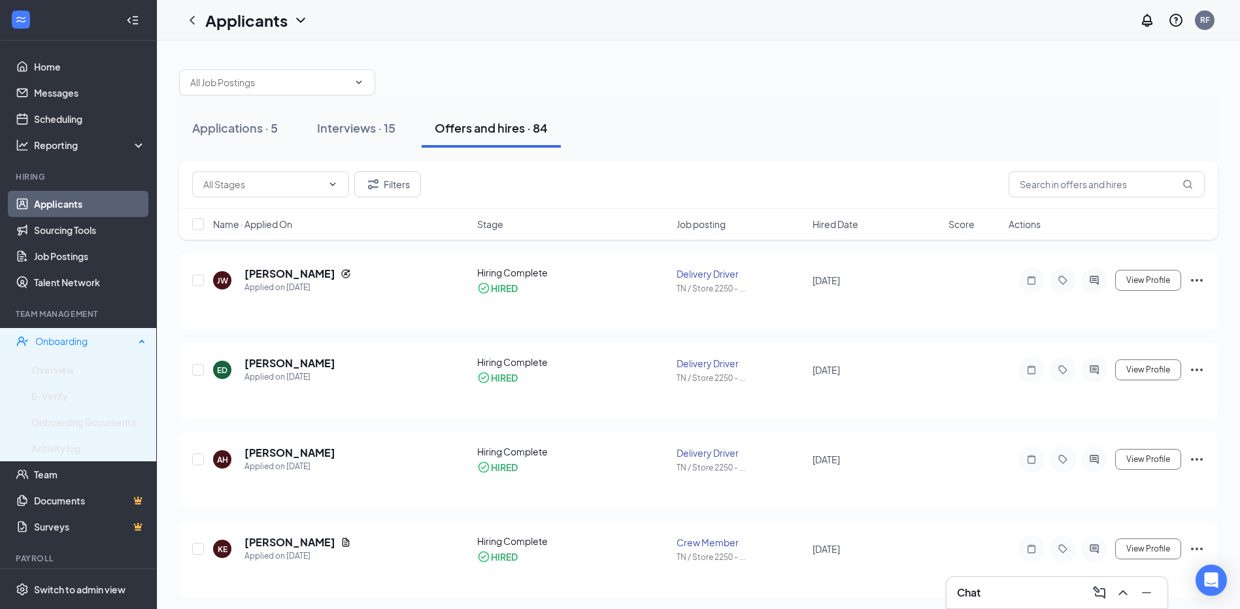
click at [104, 335] on div "Onboarding" at bounding box center [84, 341] width 99 height 13
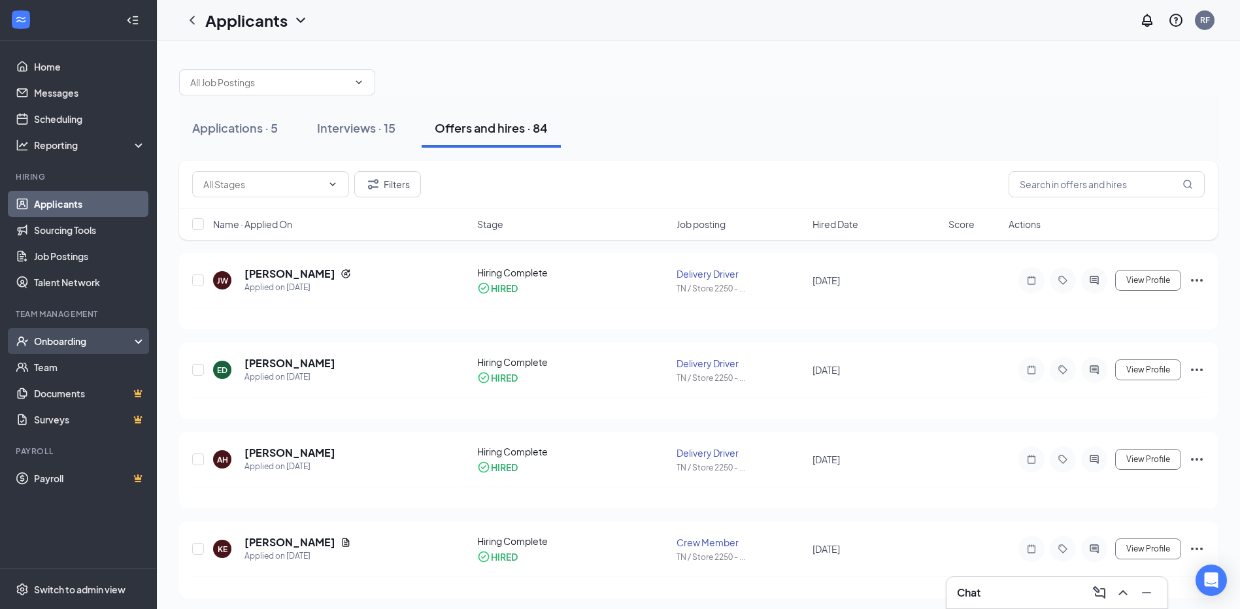
click at [109, 338] on div "Onboarding" at bounding box center [84, 341] width 101 height 13
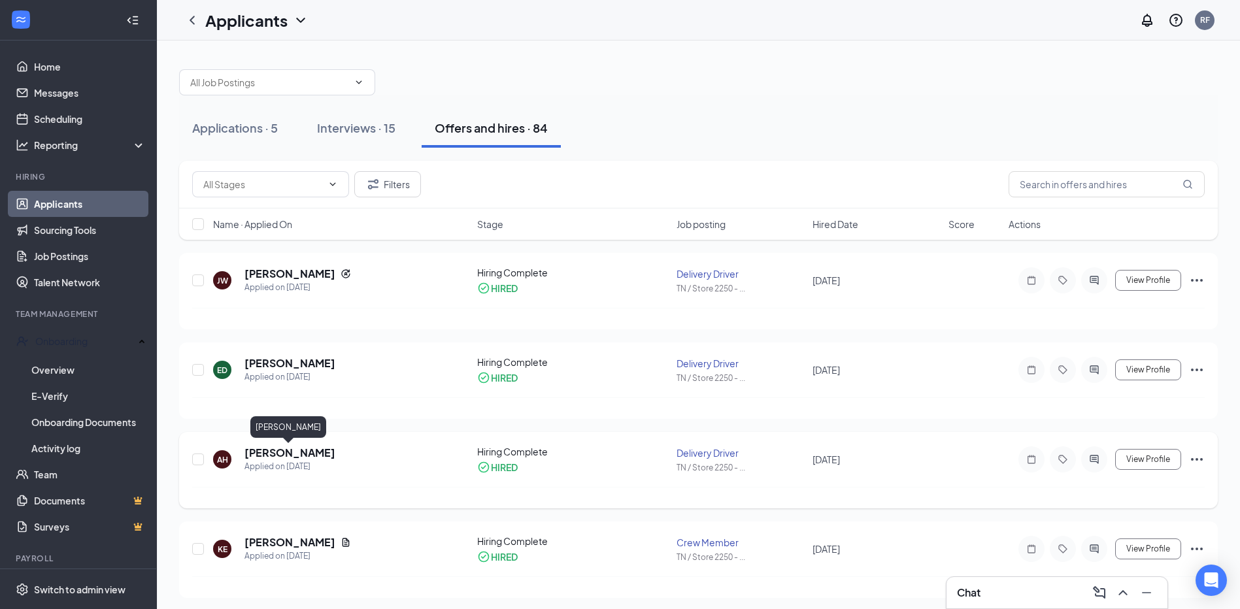
click at [270, 450] on h5 "[PERSON_NAME]" at bounding box center [289, 453] width 91 height 14
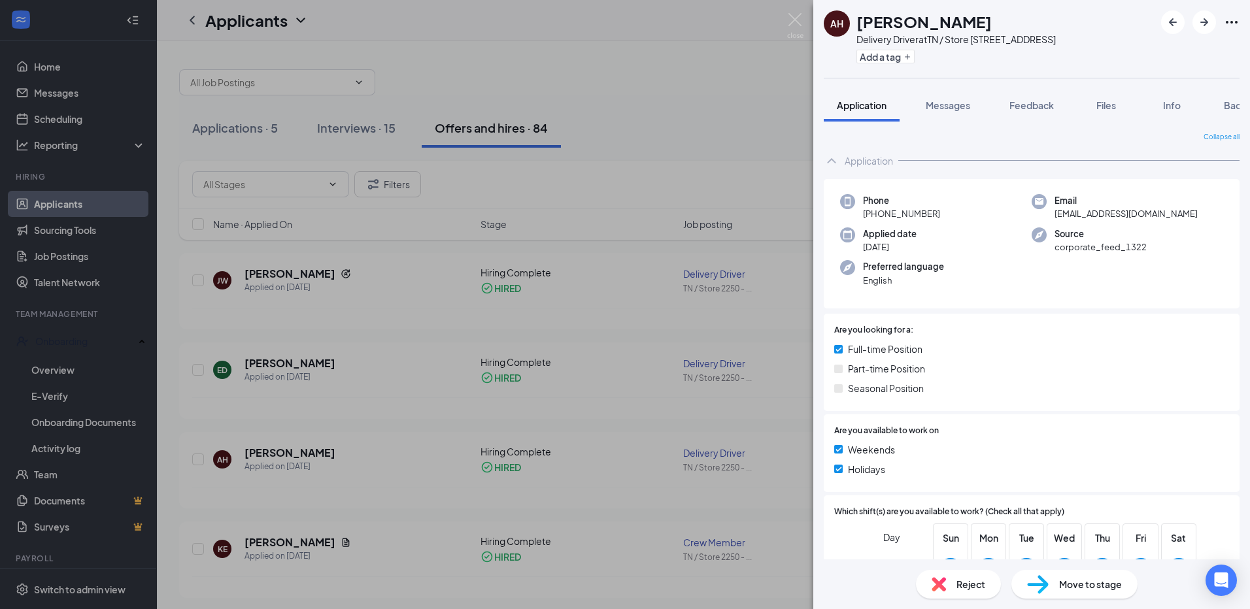
click at [93, 418] on div "AH [PERSON_NAME] Driver at [GEOGRAPHIC_DATA] / Store 2250 - [GEOGRAPHIC_DATA] A…" at bounding box center [625, 304] width 1250 height 609
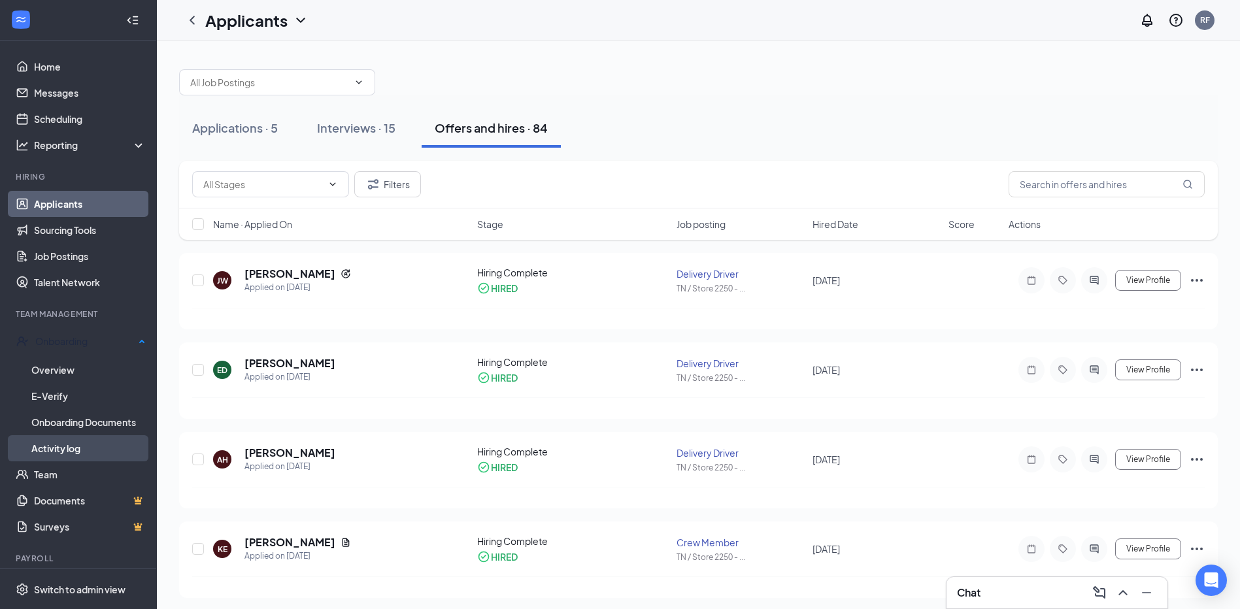
click at [66, 442] on link "Activity log" at bounding box center [88, 448] width 114 height 26
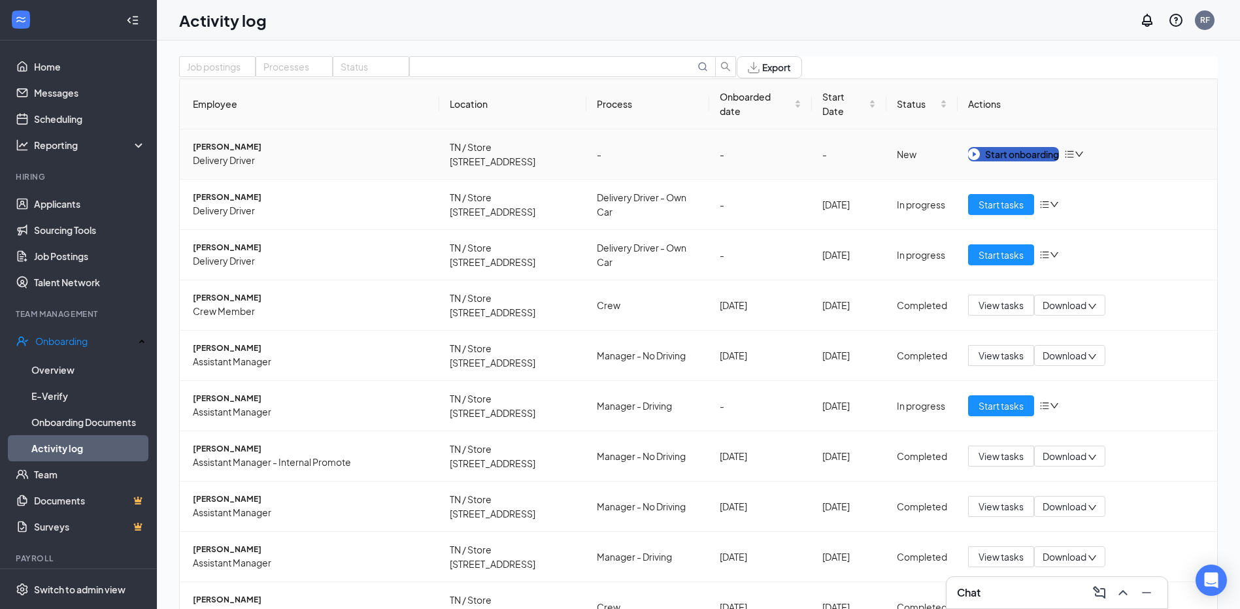
click at [1040, 161] on div "Start onboarding" at bounding box center [1013, 154] width 91 height 14
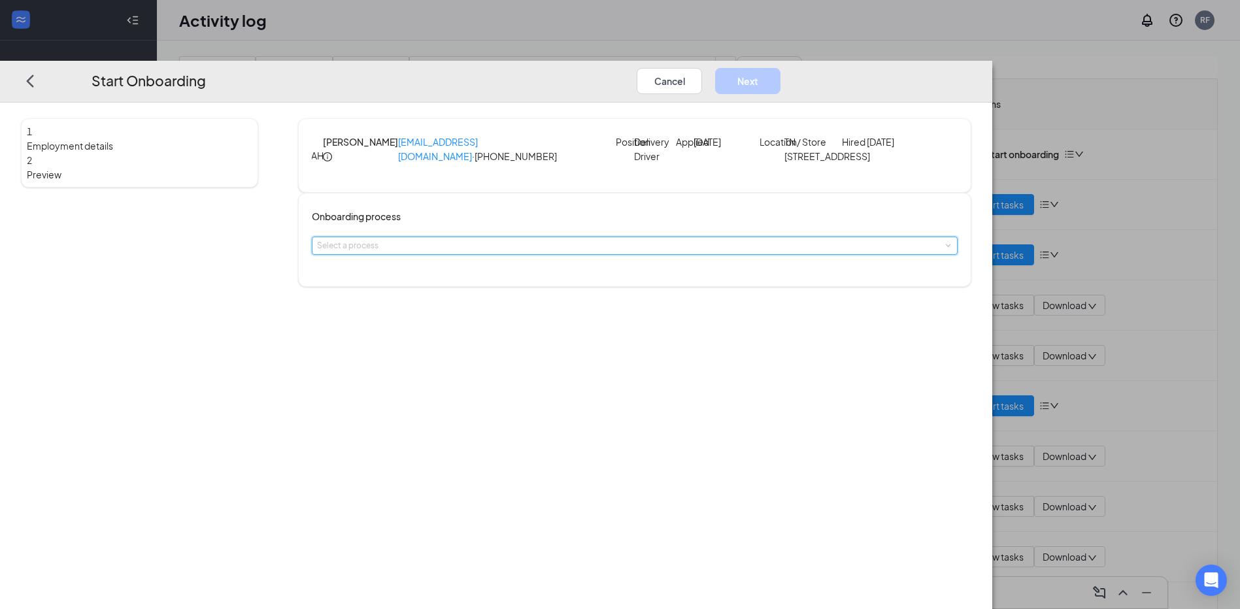
click at [944, 249] on span at bounding box center [947, 246] width 6 height 6
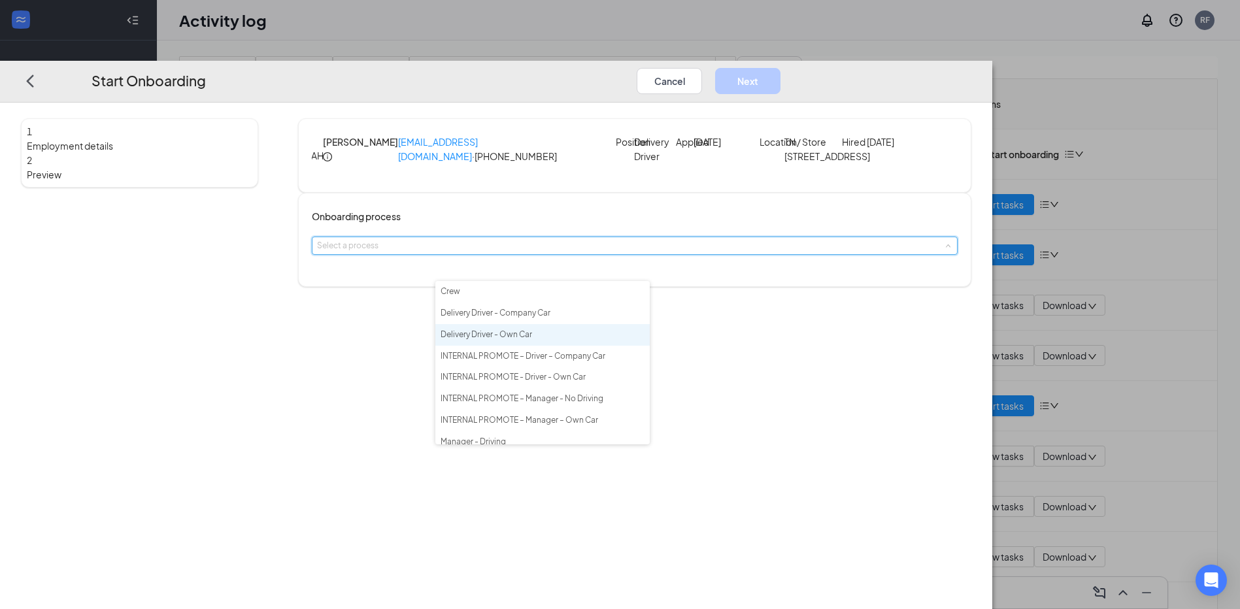
click at [508, 339] on span "Delivery Driver - Own Car" at bounding box center [485, 334] width 91 height 10
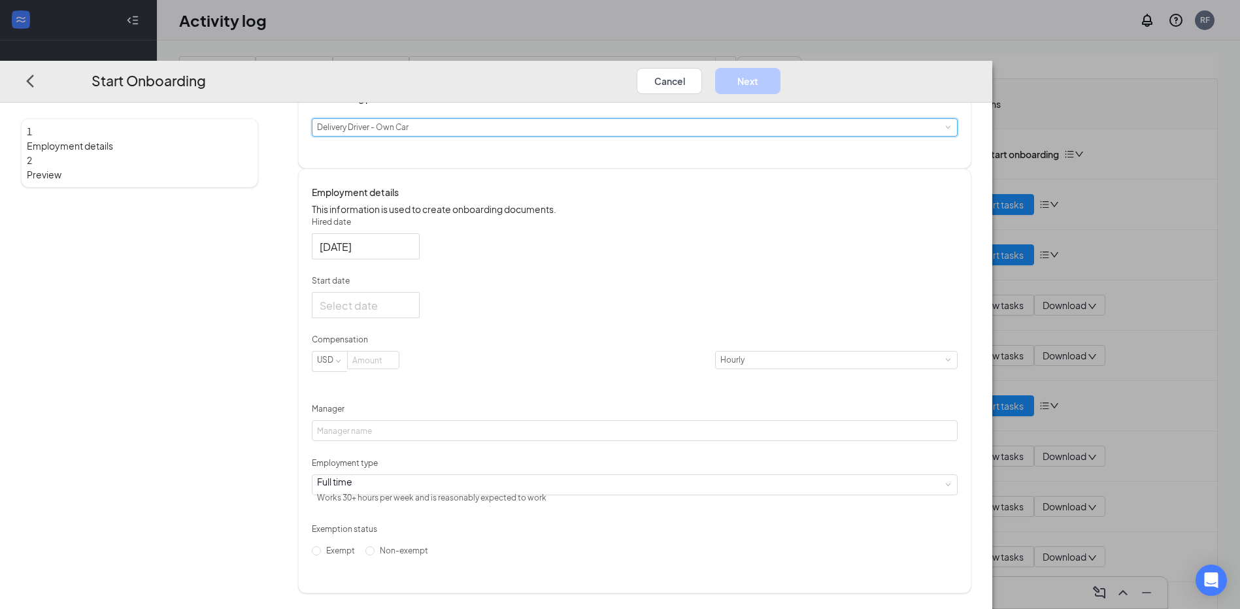
scroll to position [157, 0]
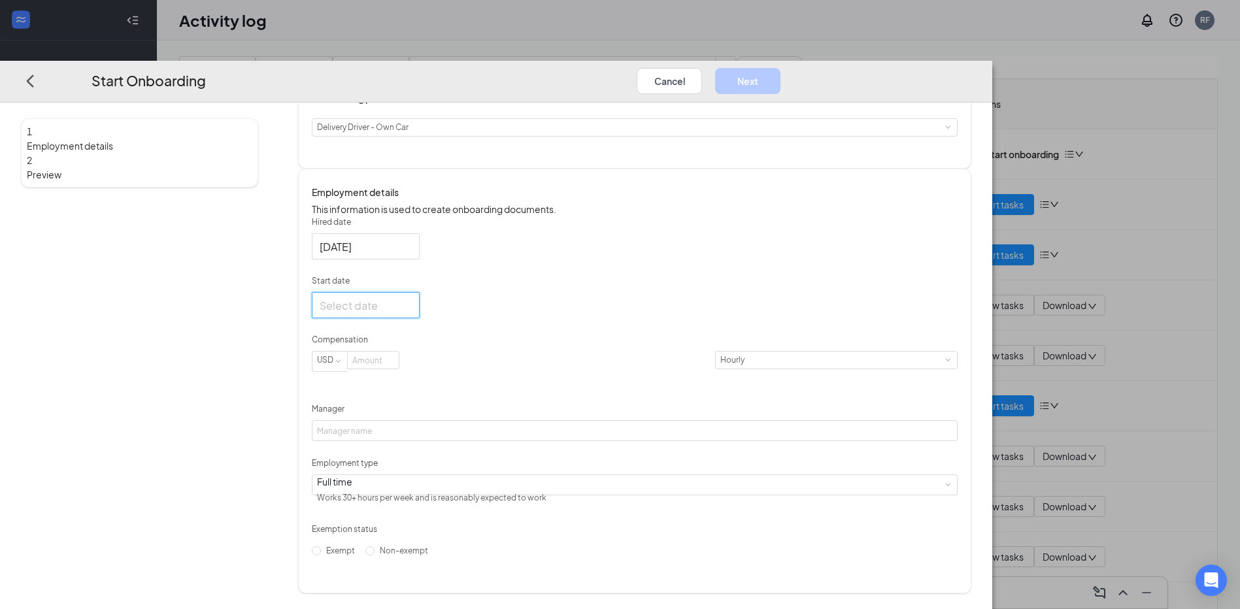
click at [409, 314] on input "Start date" at bounding box center [365, 305] width 90 height 16
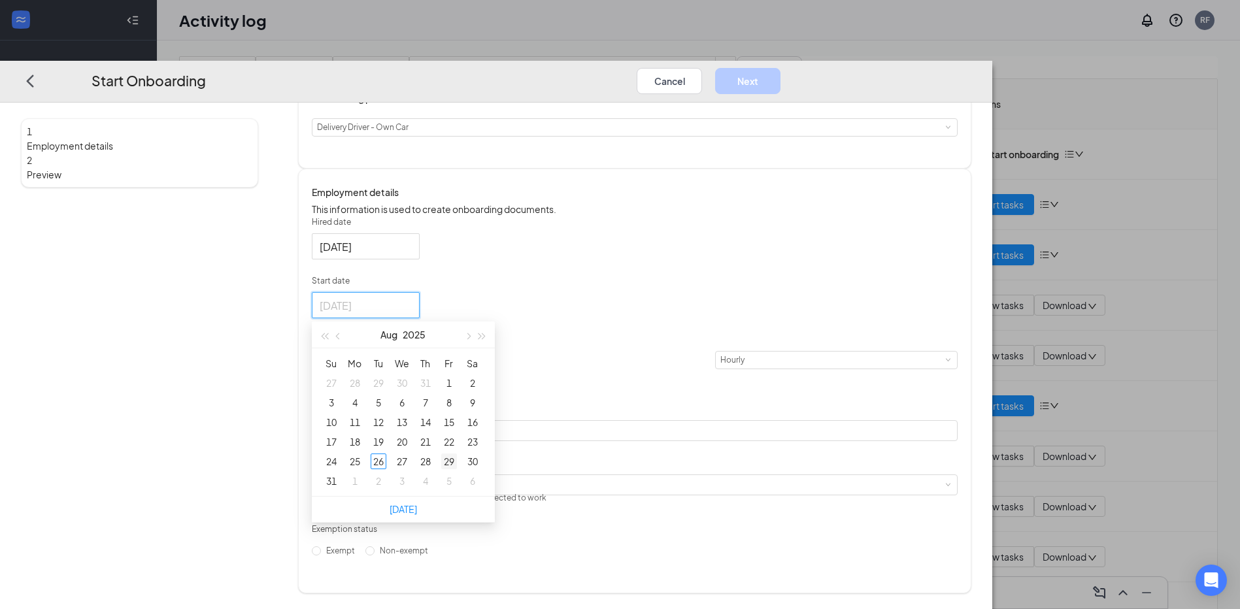
click at [457, 461] on div "29" at bounding box center [449, 462] width 16 height 16
click at [409, 308] on input "[DATE]" at bounding box center [365, 305] width 90 height 16
type input "[DATE]"
click at [433, 461] on div "28" at bounding box center [426, 462] width 16 height 16
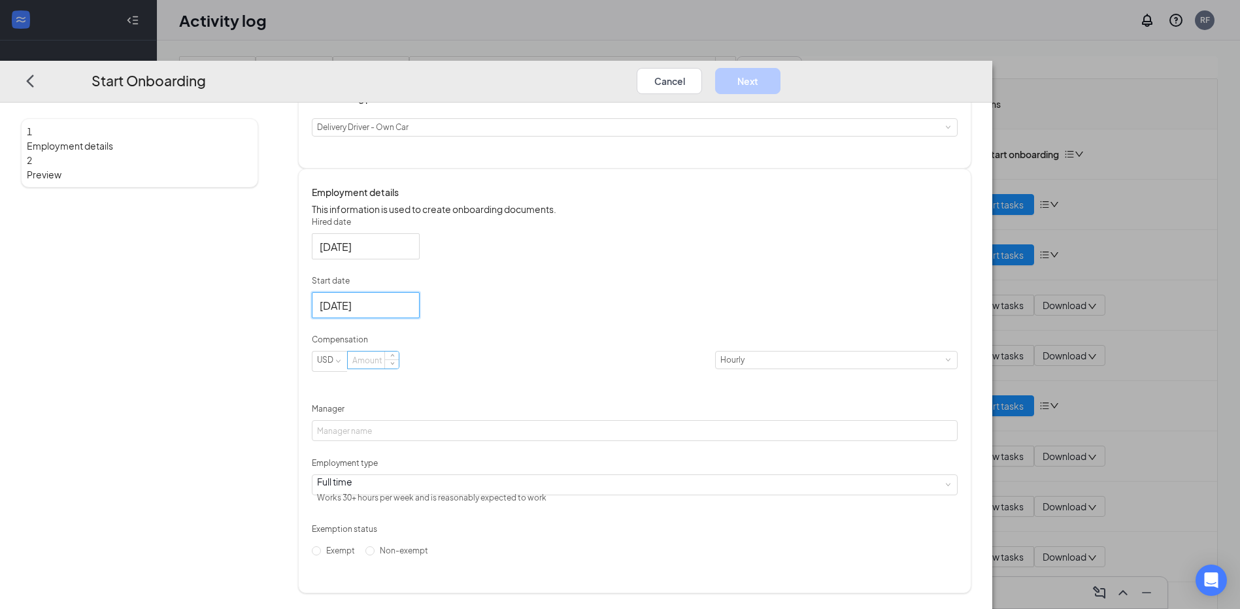
click at [399, 364] on input at bounding box center [373, 360] width 51 height 17
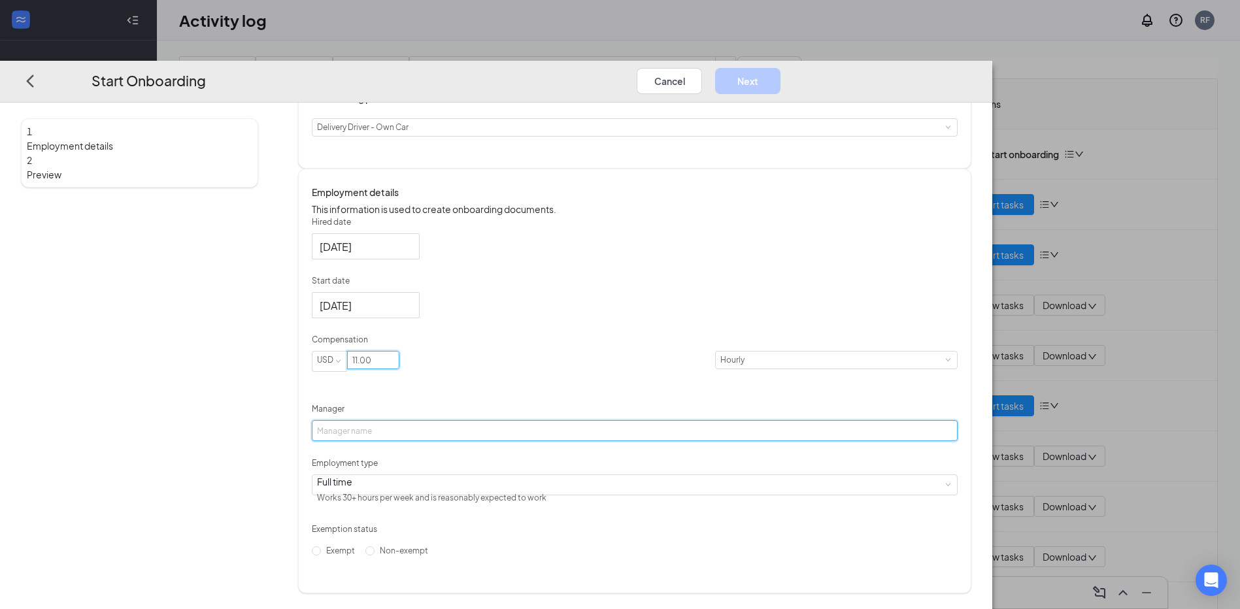
type input "11"
click at [497, 435] on input "Manager" at bounding box center [635, 430] width 646 height 21
type input "[PERSON_NAME]"
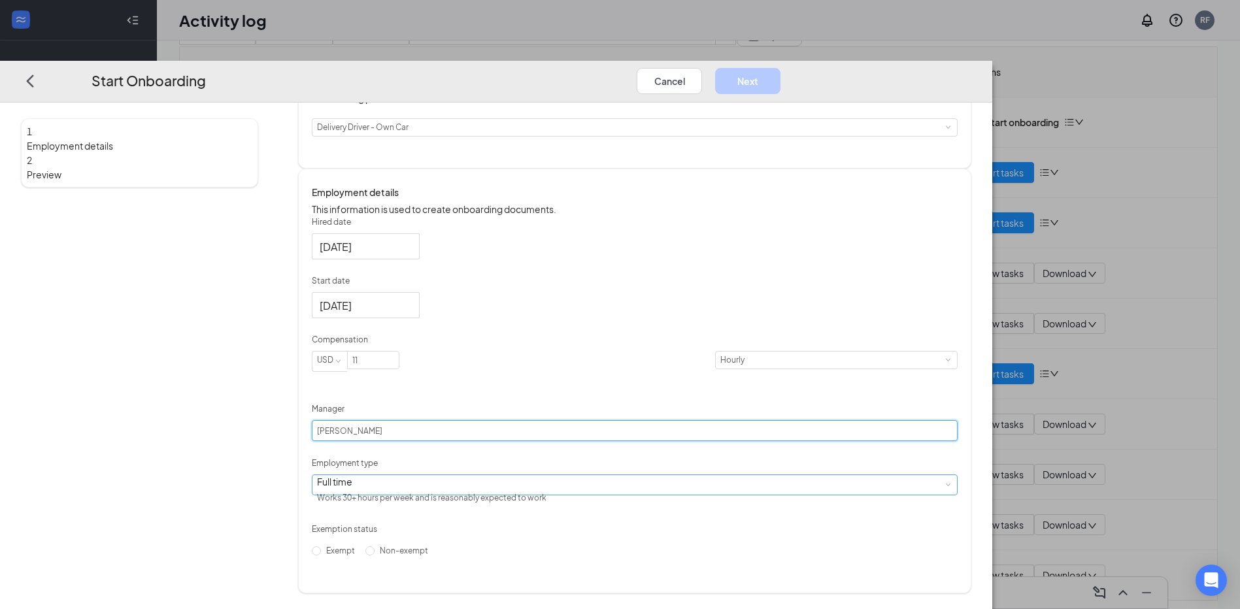
scroll to position [59, 0]
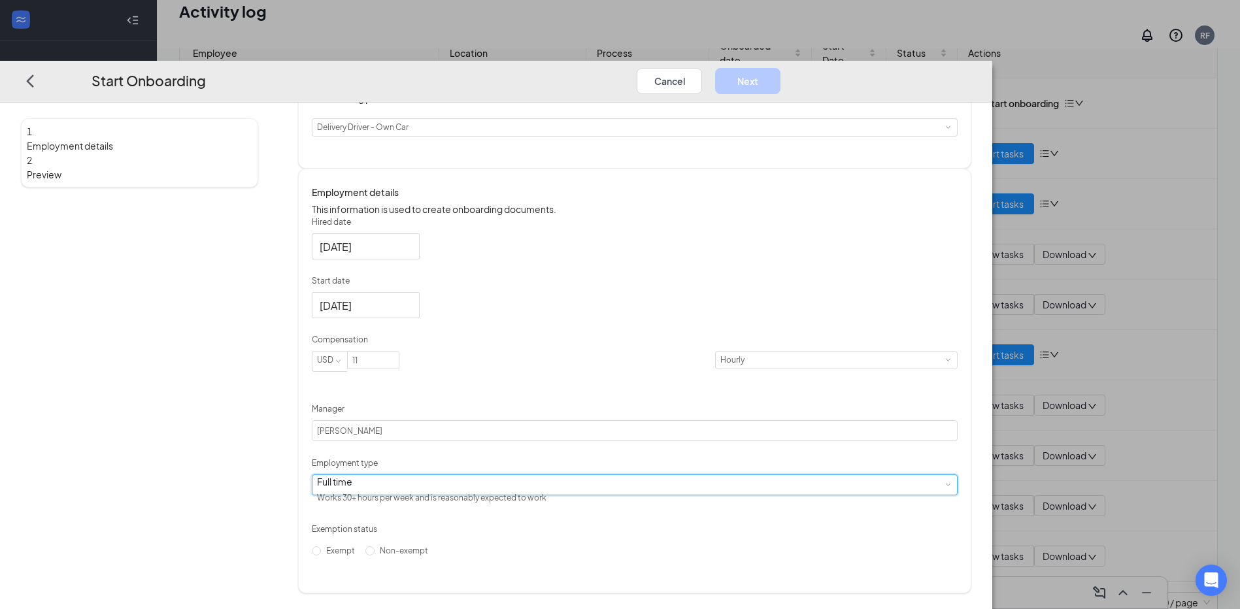
click at [631, 489] on div "Full time Works 30+ hours per week and is reasonably expected to work" at bounding box center [634, 485] width 635 height 20
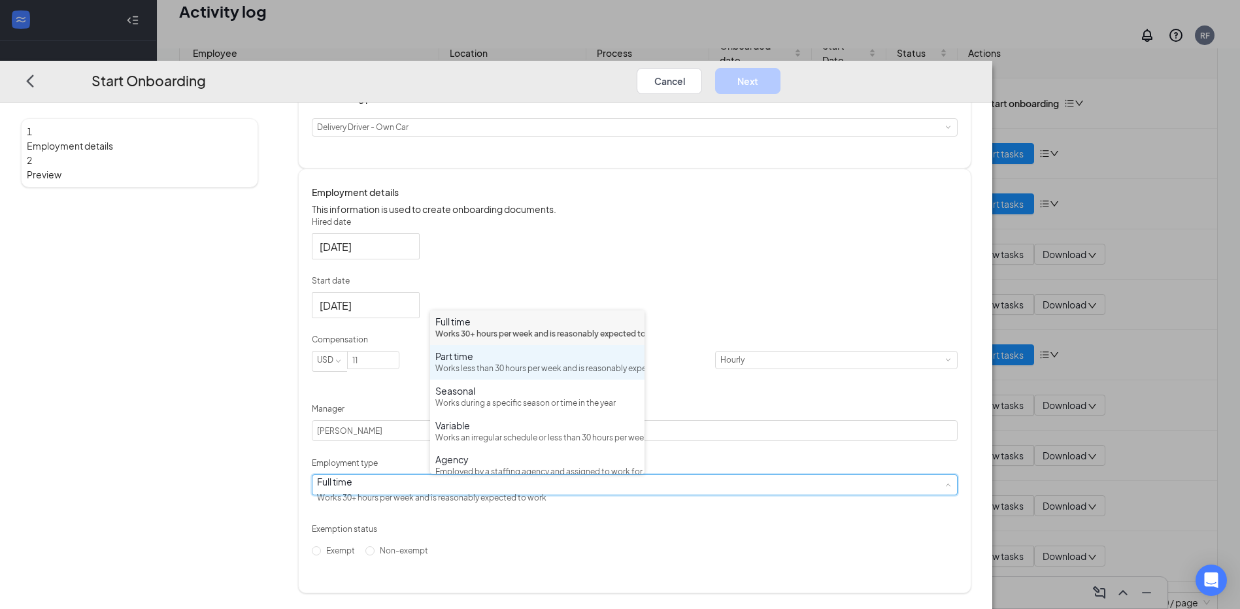
click at [463, 363] on div "Part time" at bounding box center [537, 356] width 204 height 13
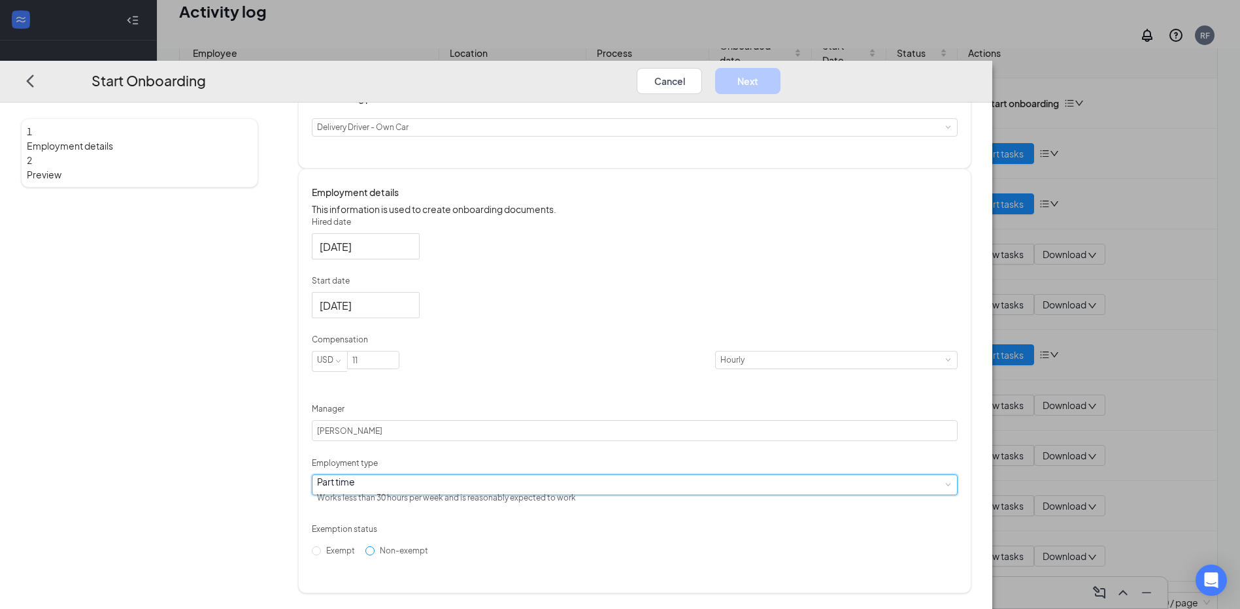
click at [374, 555] on input "Non-exempt" at bounding box center [369, 550] width 9 height 9
radio input "true"
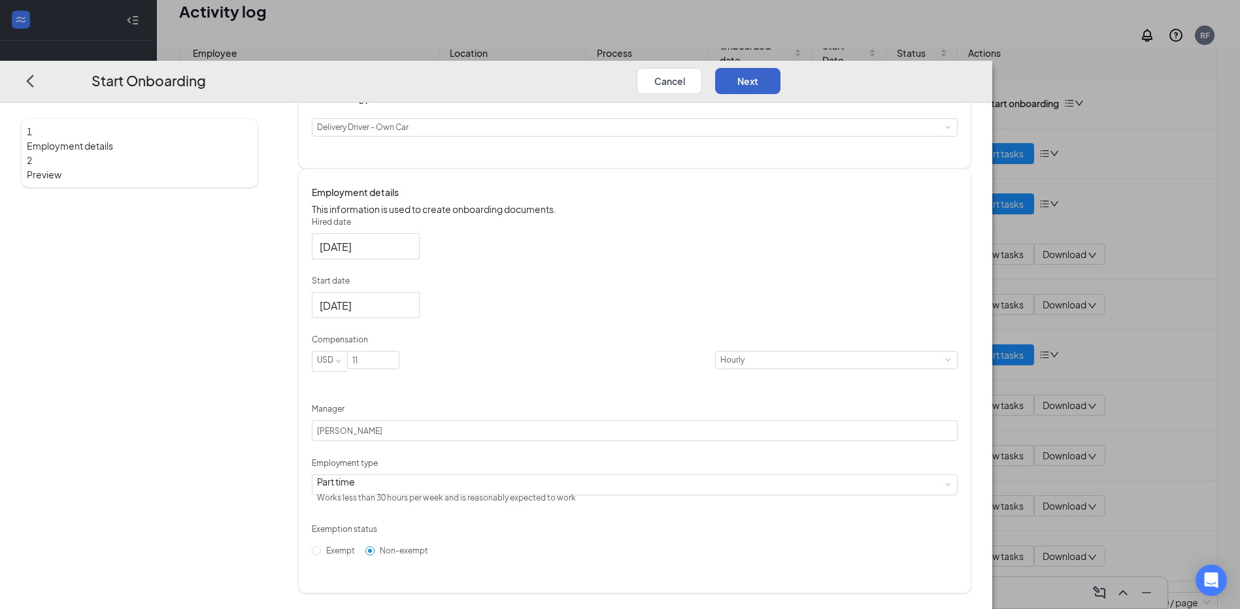
click at [780, 68] on button "Next" at bounding box center [747, 81] width 65 height 26
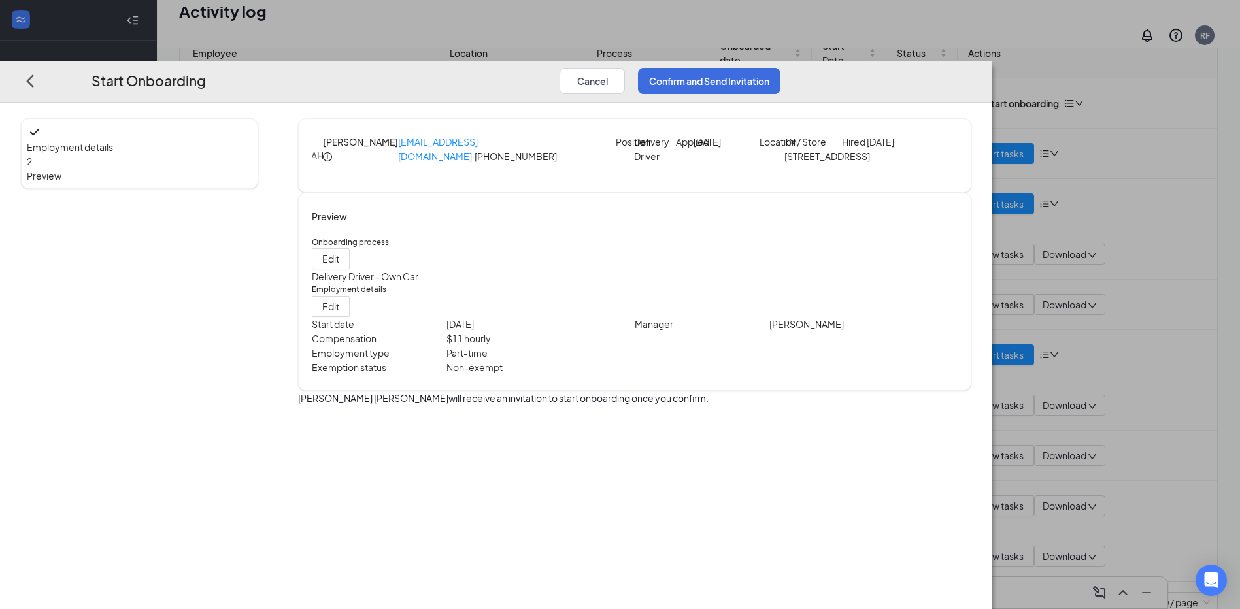
click at [223, 140] on span "Employment details" at bounding box center [139, 147] width 225 height 14
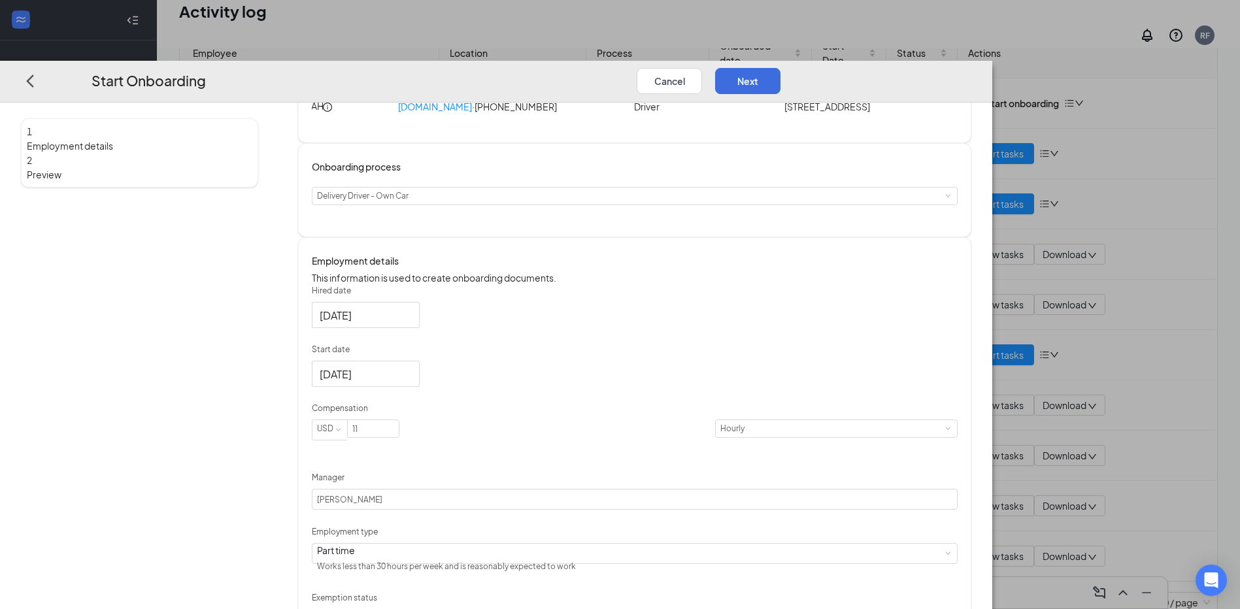
scroll to position [157, 0]
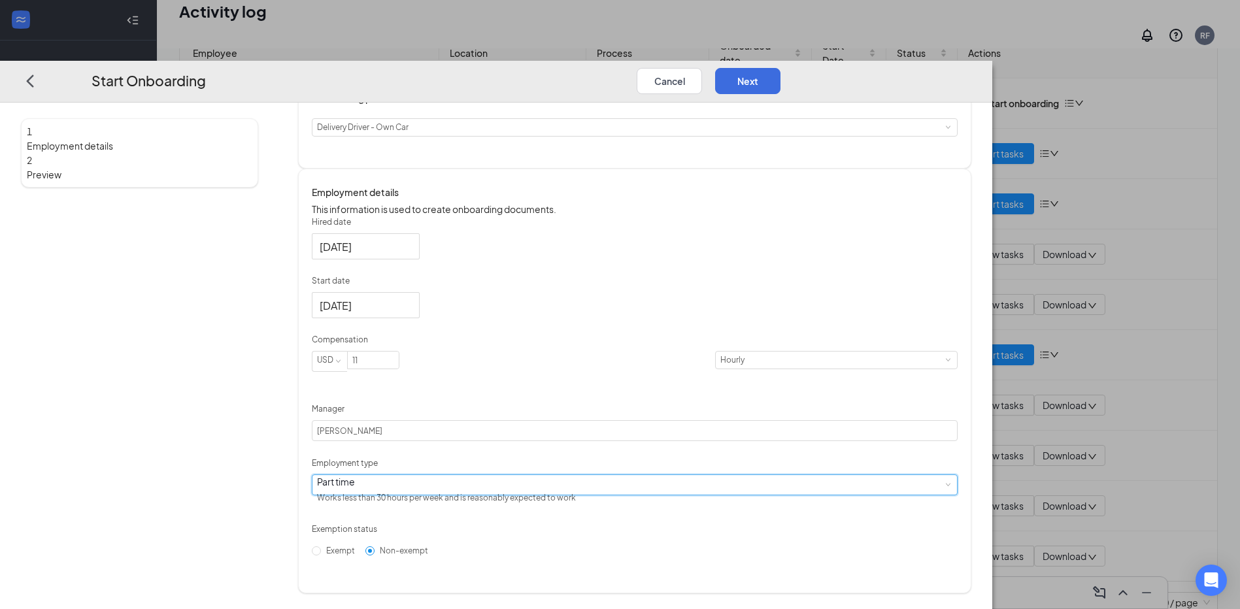
click at [643, 486] on div "Part time Works less than 30 hours per week and is reasonably expected to work" at bounding box center [635, 484] width 646 height 21
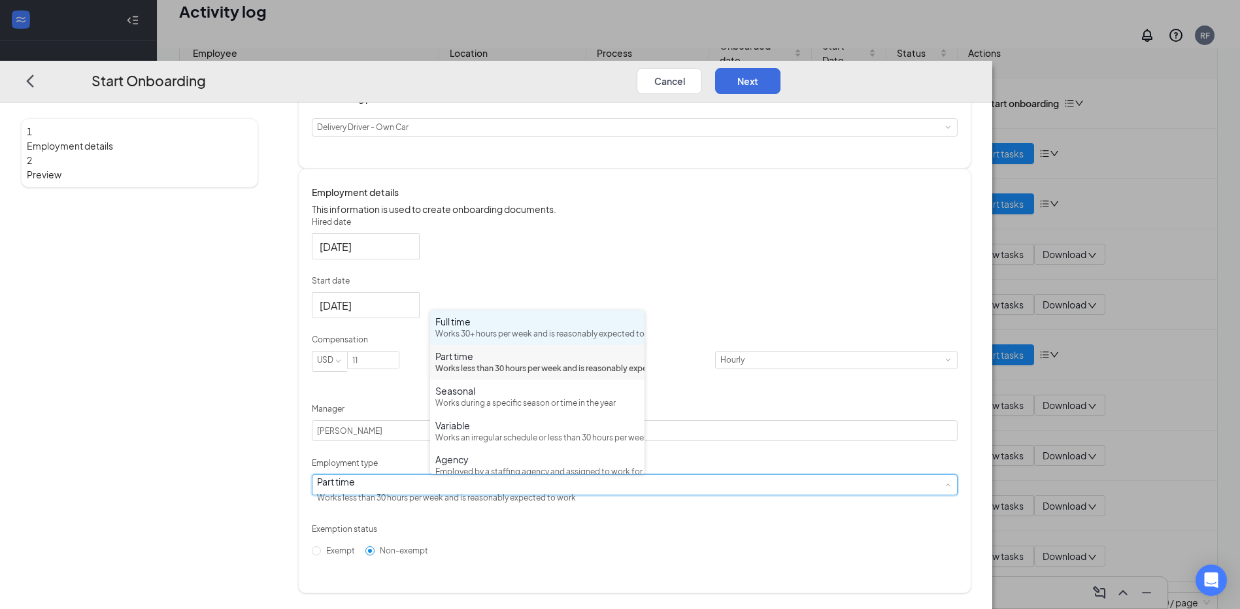
click at [474, 340] on div "Works 30+ hours per week and is reasonably expected to work" at bounding box center [537, 334] width 204 height 12
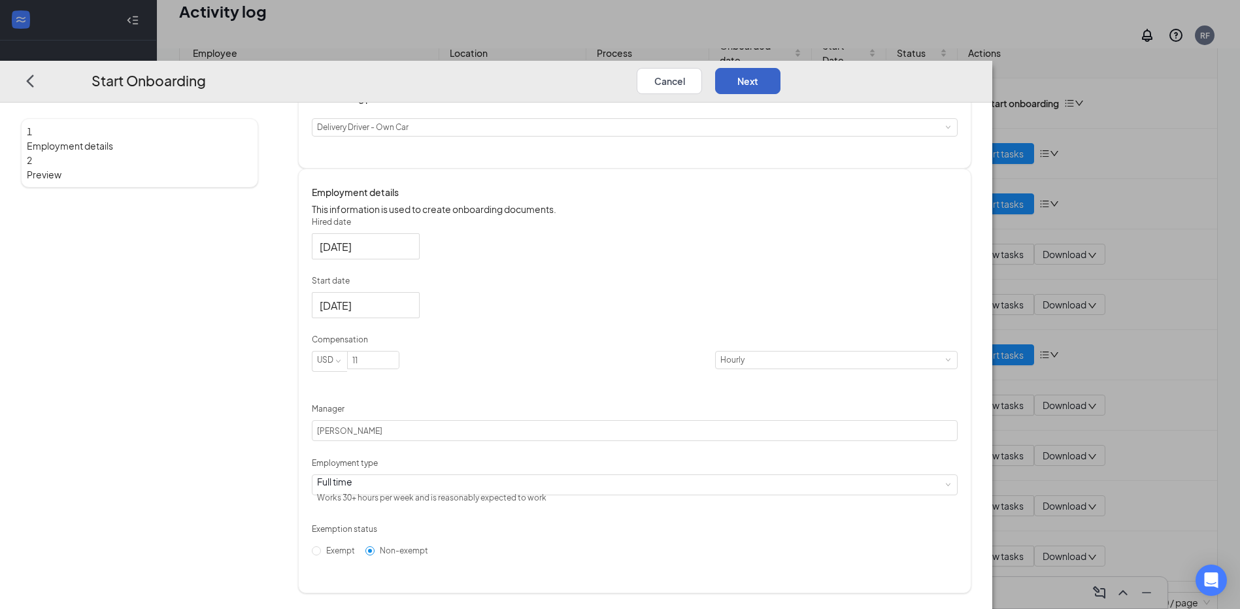
click at [780, 68] on button "Next" at bounding box center [747, 81] width 65 height 26
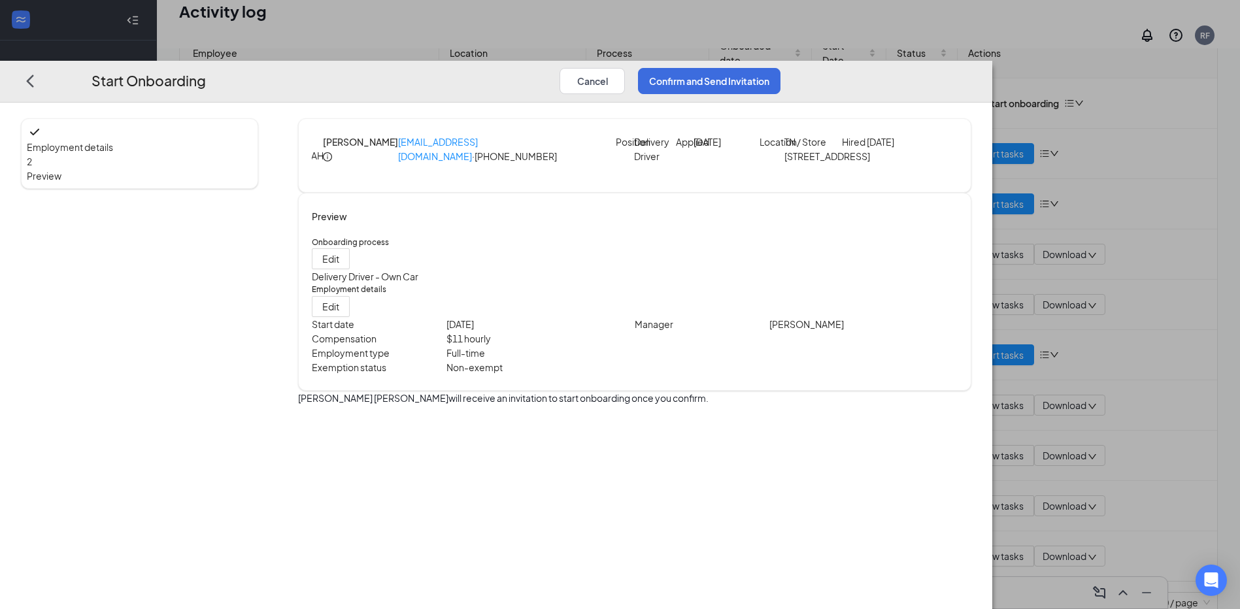
scroll to position [0, 0]
click at [780, 68] on button "Confirm and Send Invitation" at bounding box center [709, 81] width 142 height 26
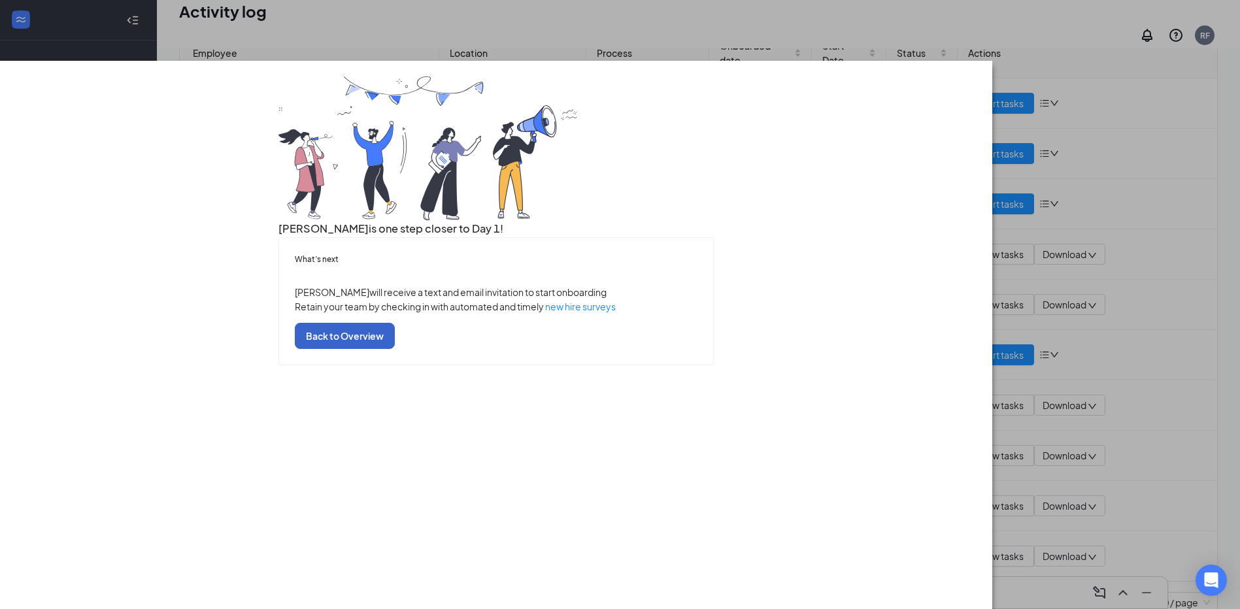
click at [395, 349] on button "Back to Overview" at bounding box center [345, 336] width 100 height 26
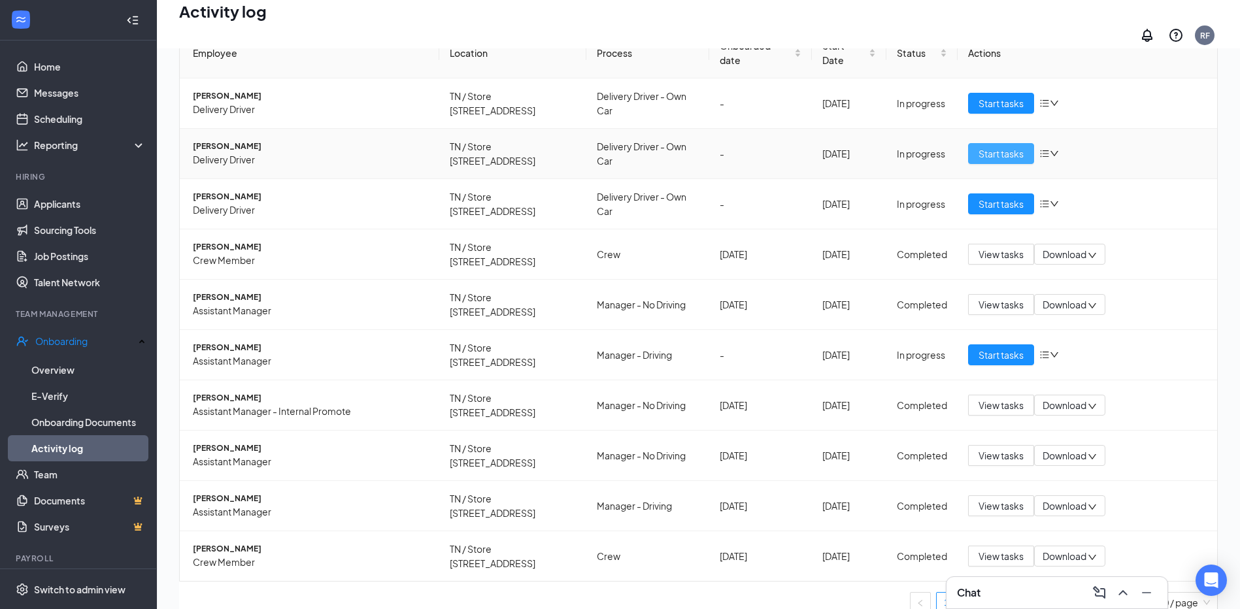
click at [990, 161] on span "Start tasks" at bounding box center [1000, 153] width 45 height 14
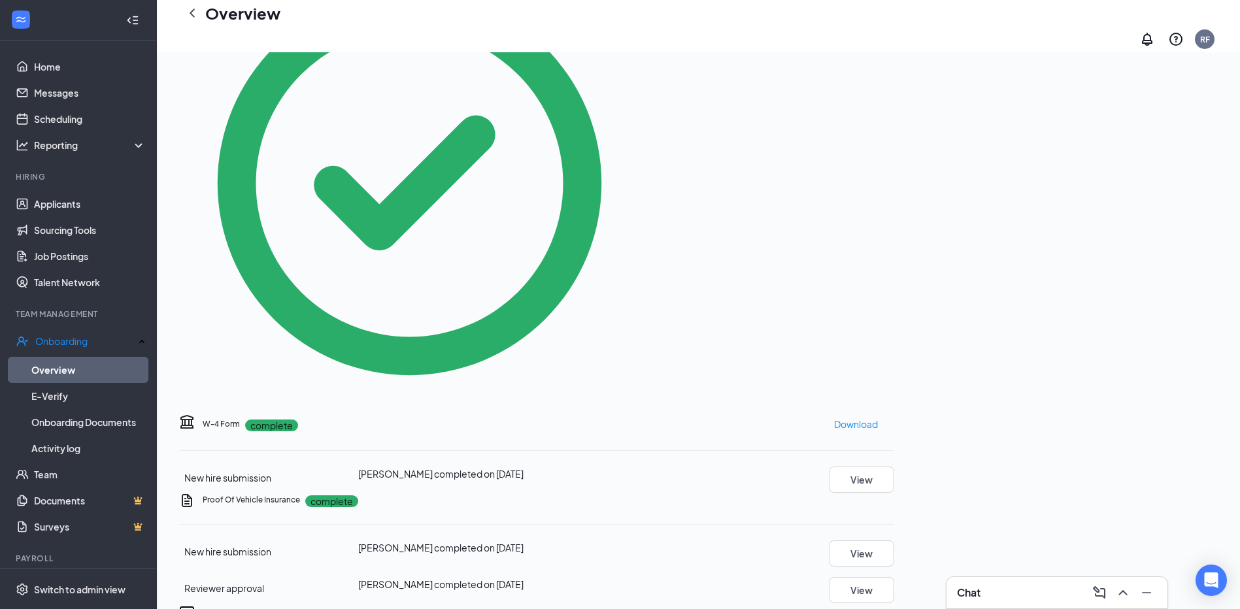
scroll to position [219, 0]
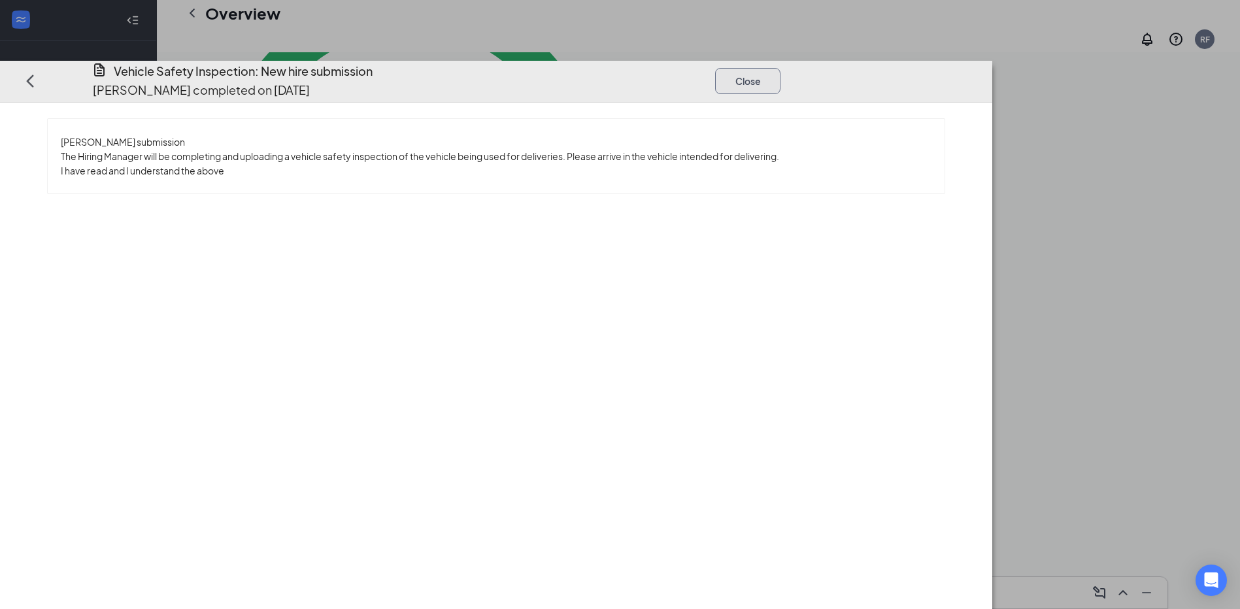
click at [780, 68] on button "Close" at bounding box center [747, 81] width 65 height 26
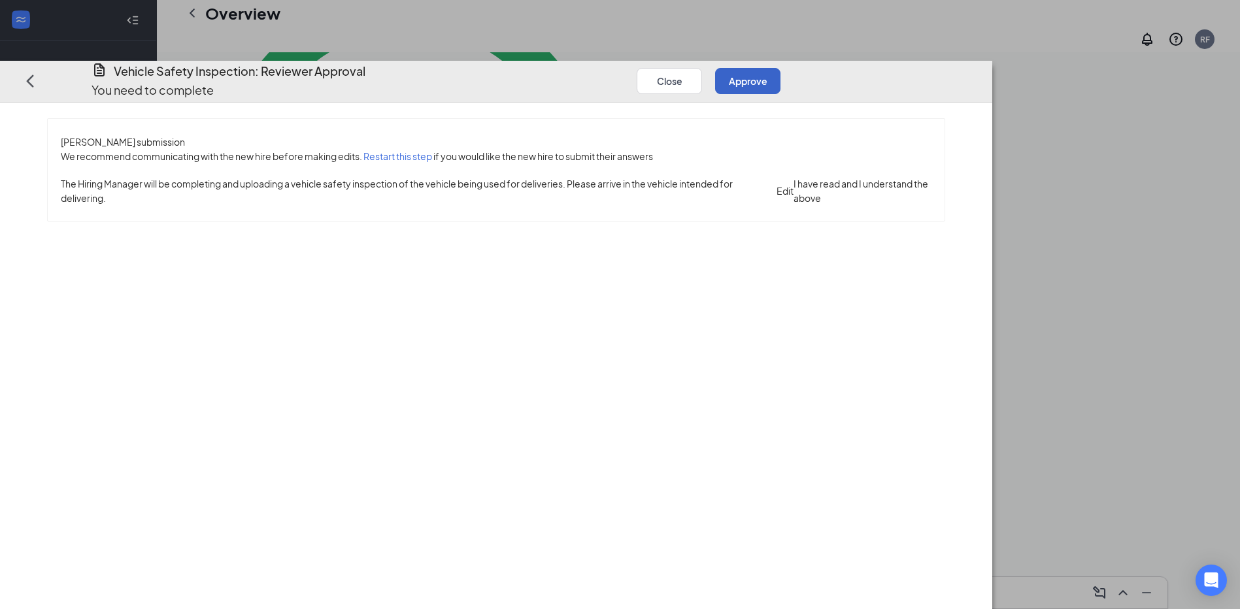
click at [780, 68] on button "Approve" at bounding box center [747, 81] width 65 height 26
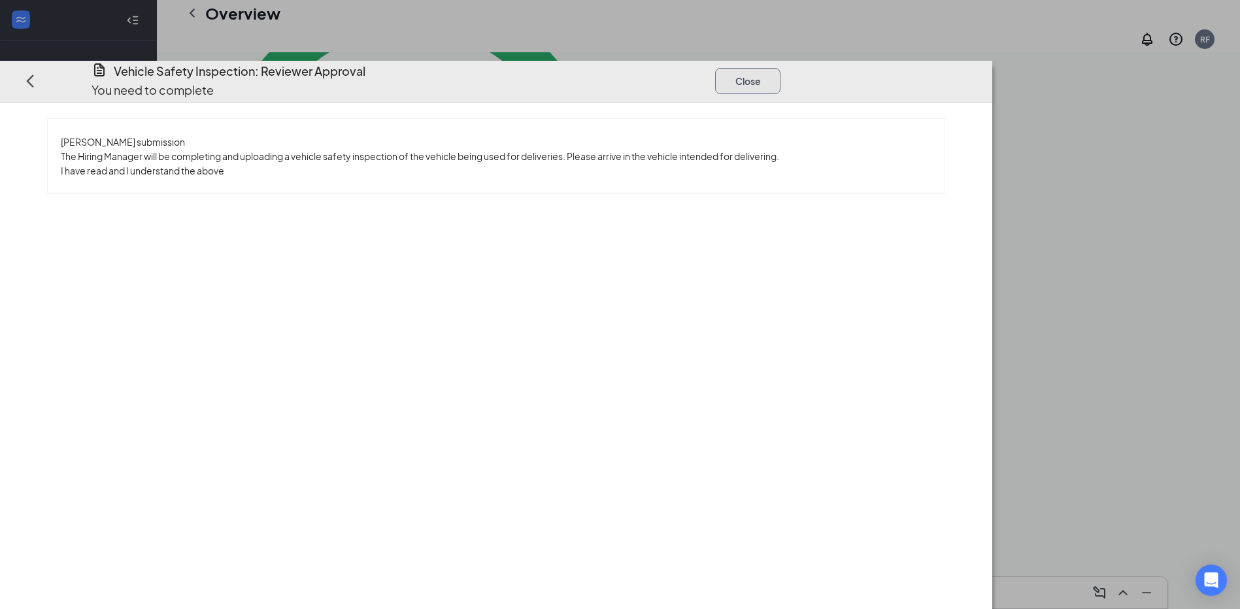
click at [780, 68] on button "Close" at bounding box center [747, 81] width 65 height 26
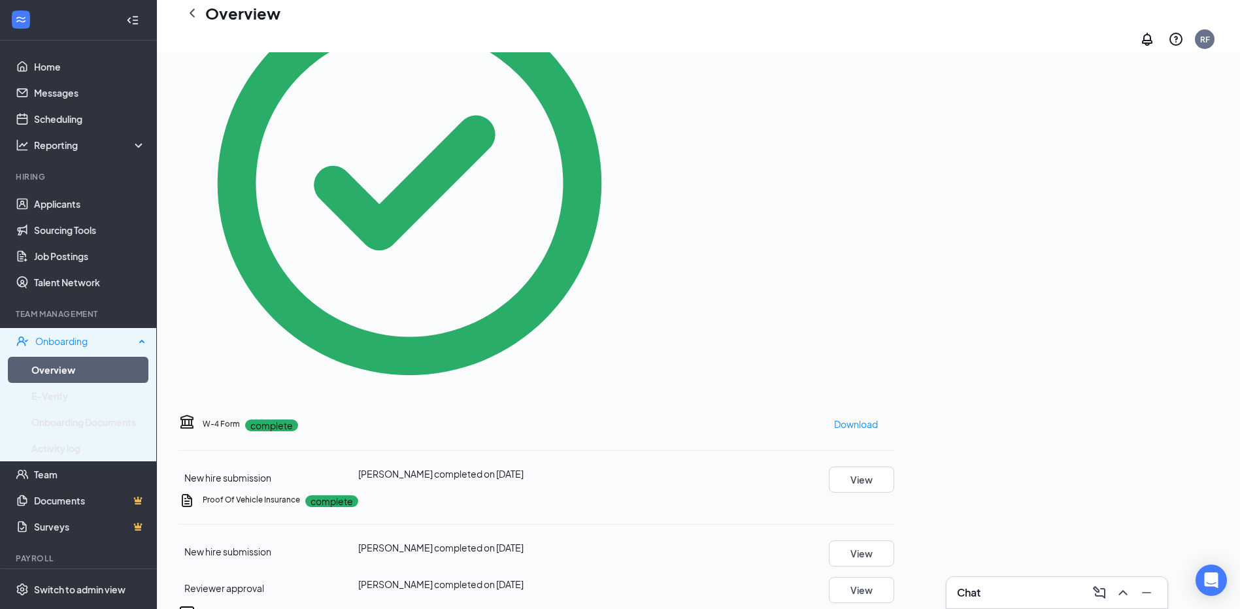
click at [54, 336] on div "Onboarding" at bounding box center [84, 341] width 99 height 13
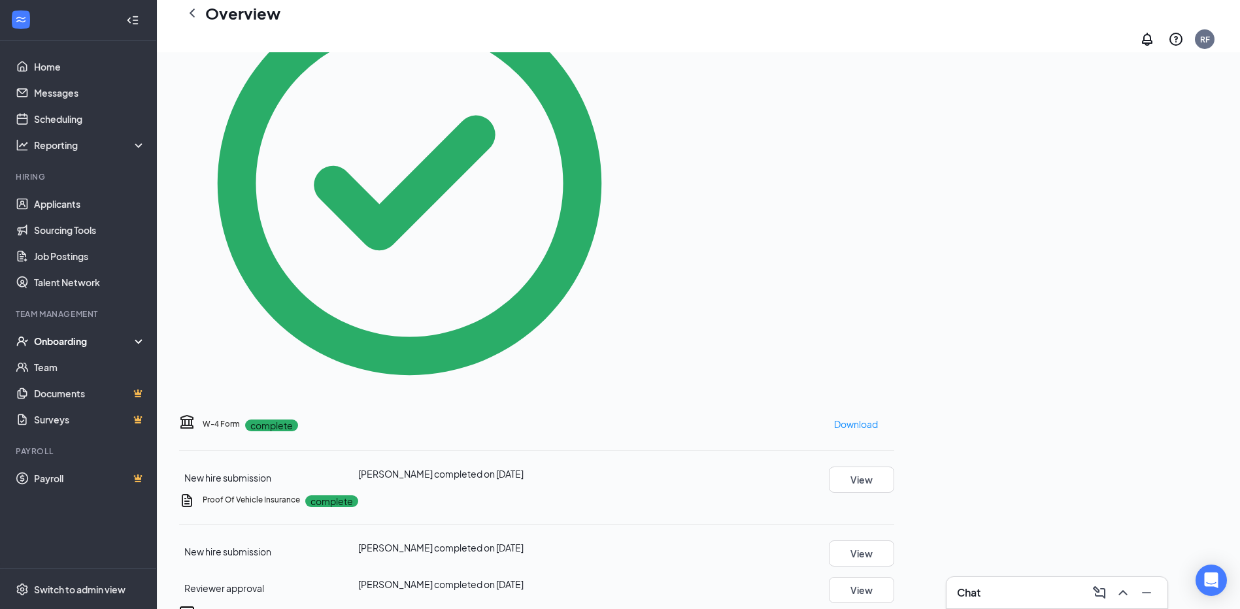
click at [56, 340] on div "Onboarding" at bounding box center [84, 341] width 101 height 13
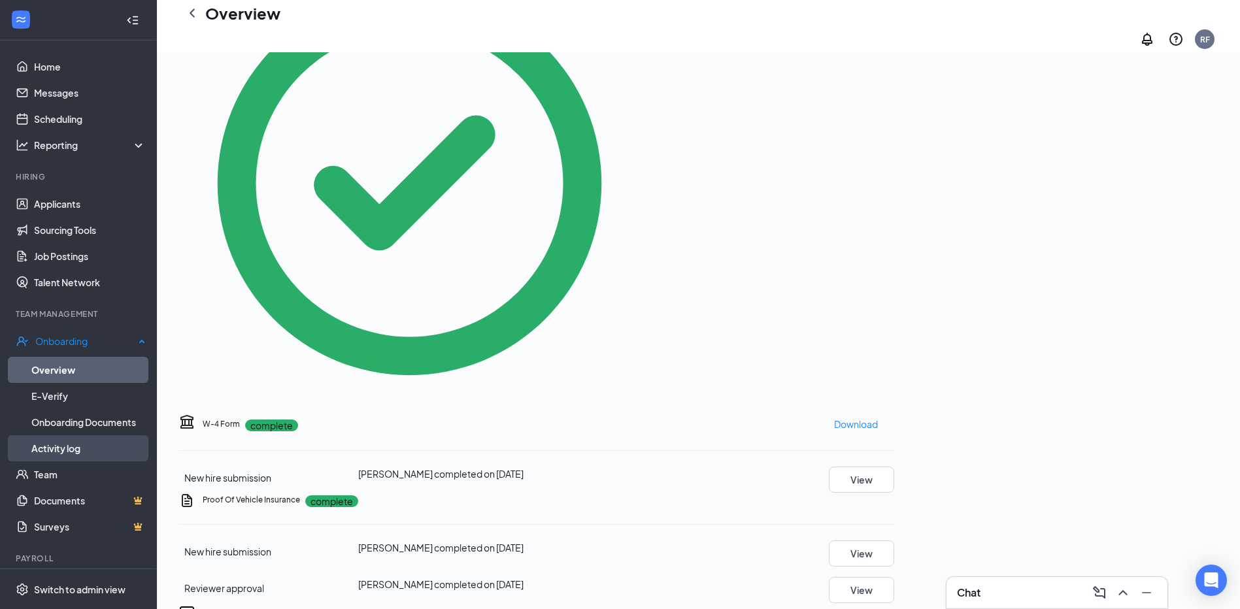
click at [82, 442] on link "Activity log" at bounding box center [88, 448] width 114 height 26
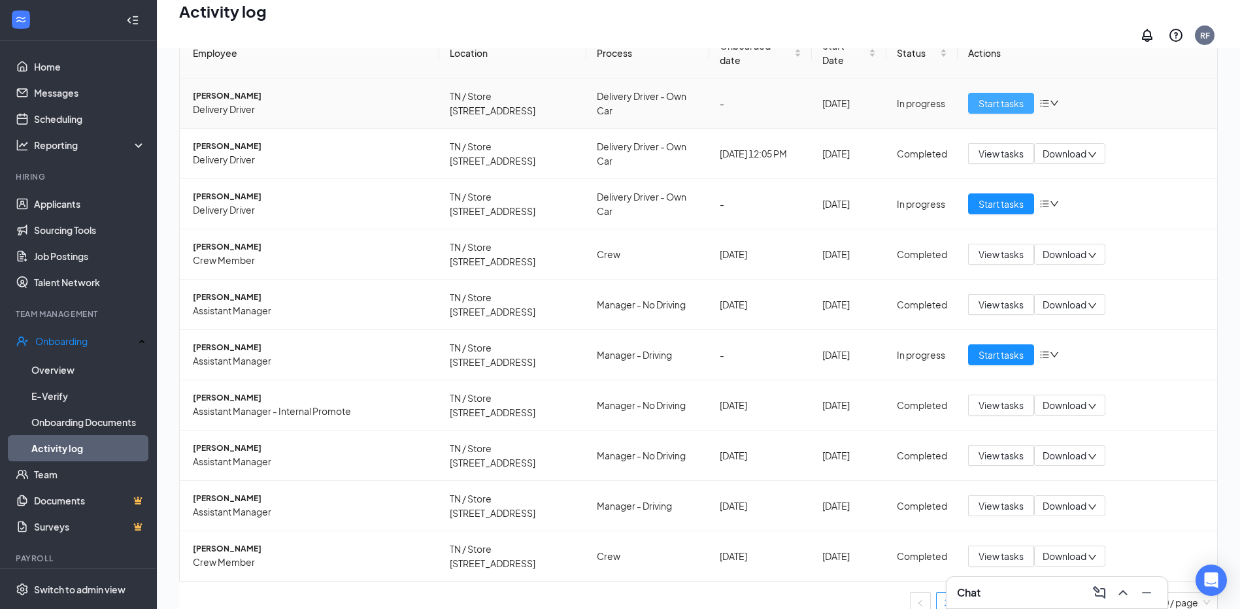
click at [988, 110] on span "Start tasks" at bounding box center [1000, 103] width 45 height 14
